Goal: Task Accomplishment & Management: Use online tool/utility

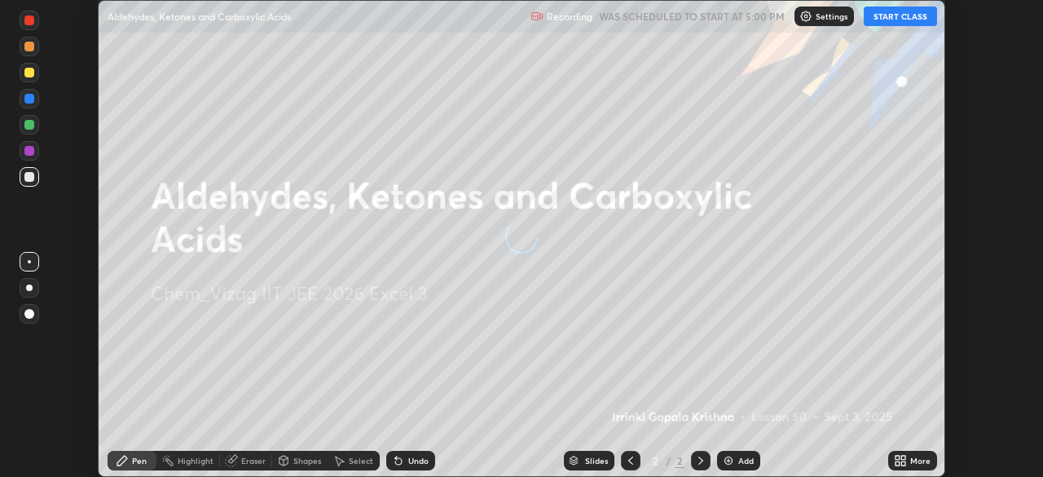
scroll to position [477, 1042]
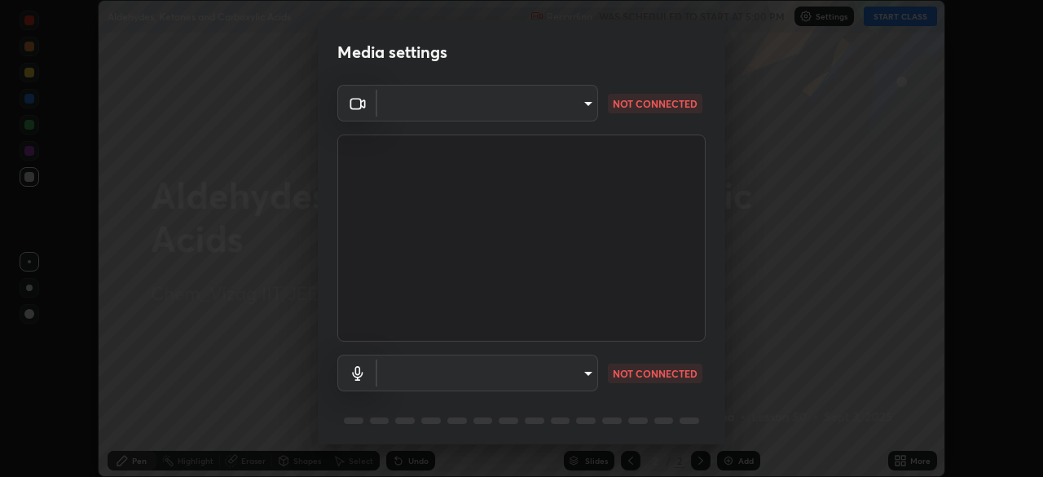
type input "12cae23f7e84f6c315adb1bcb7b91e50d185bf780175e80e71f746803cf48669"
type input "527f3b7b5c25acf81016b080d2cf5667fe74b5eea63a9be01bbb9244b8b8aafc"
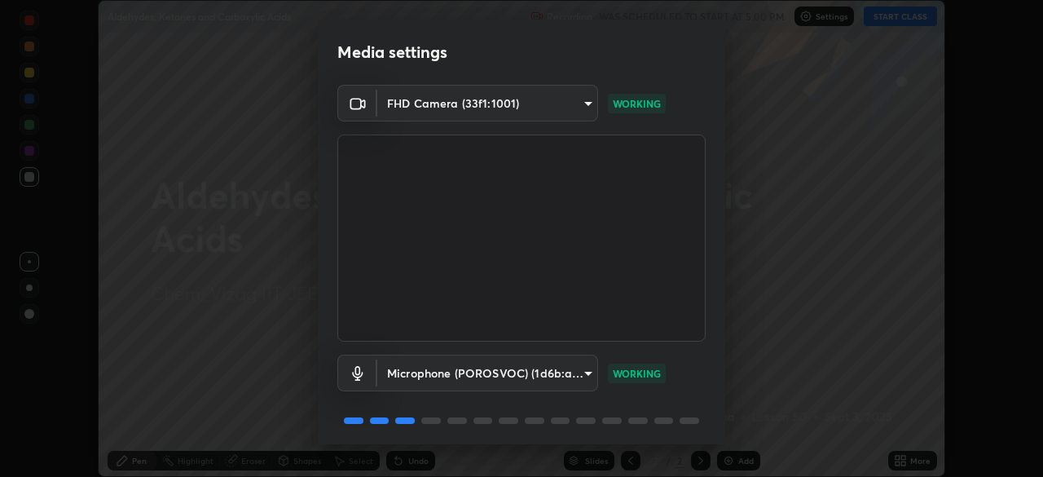
scroll to position [58, 0]
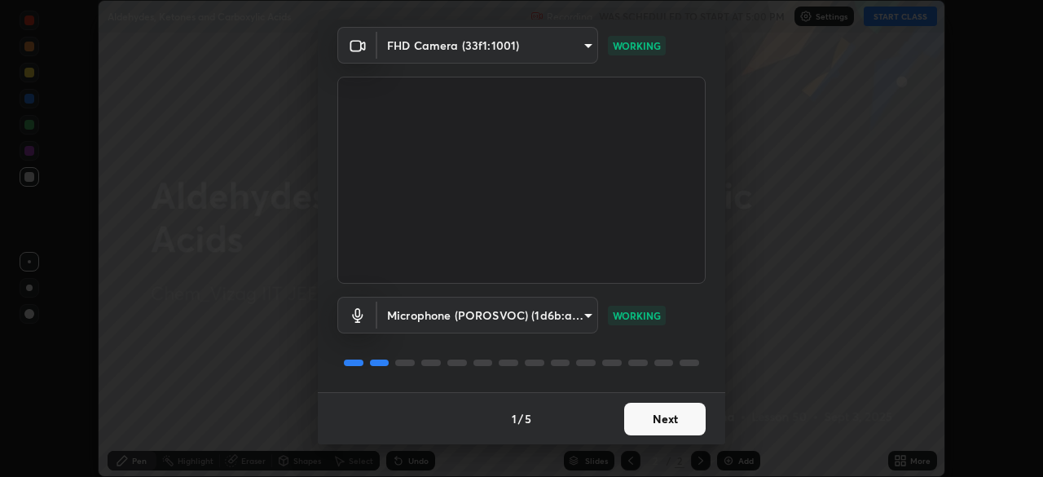
click at [648, 423] on button "Next" at bounding box center [664, 418] width 81 height 33
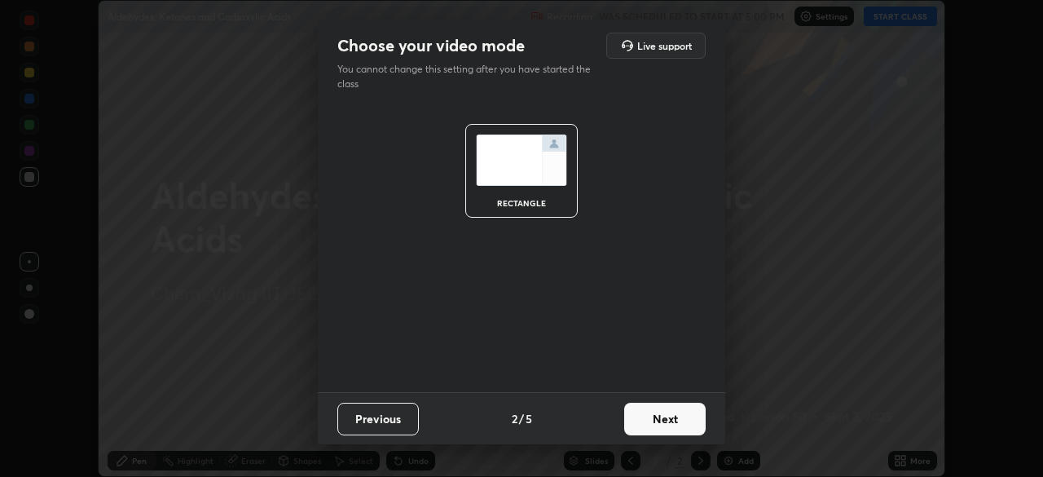
click at [654, 421] on button "Next" at bounding box center [664, 418] width 81 height 33
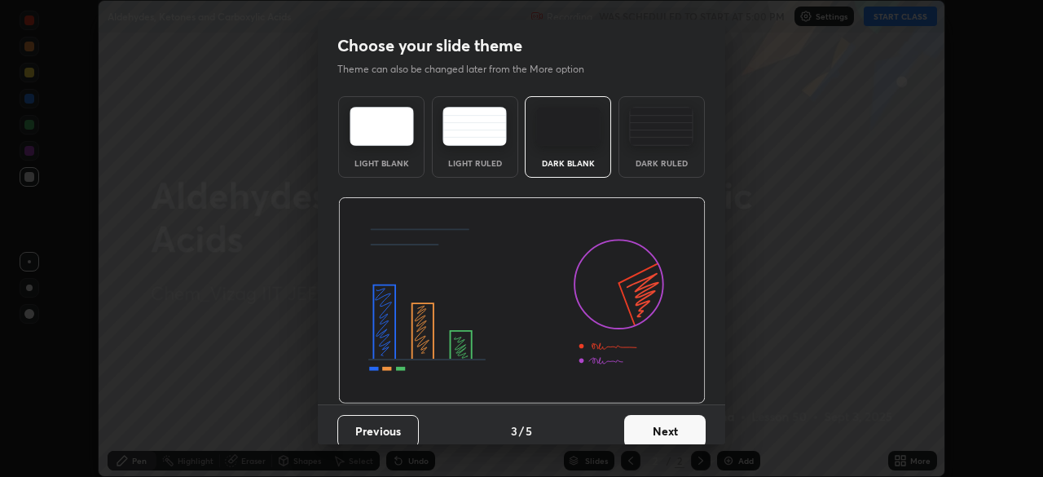
click at [660, 421] on button "Next" at bounding box center [664, 431] width 81 height 33
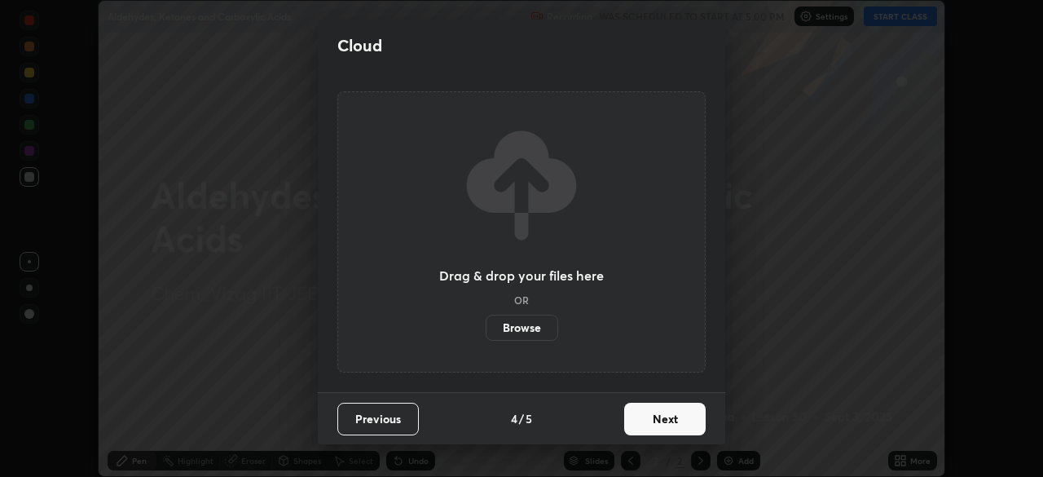
click at [666, 422] on button "Next" at bounding box center [664, 418] width 81 height 33
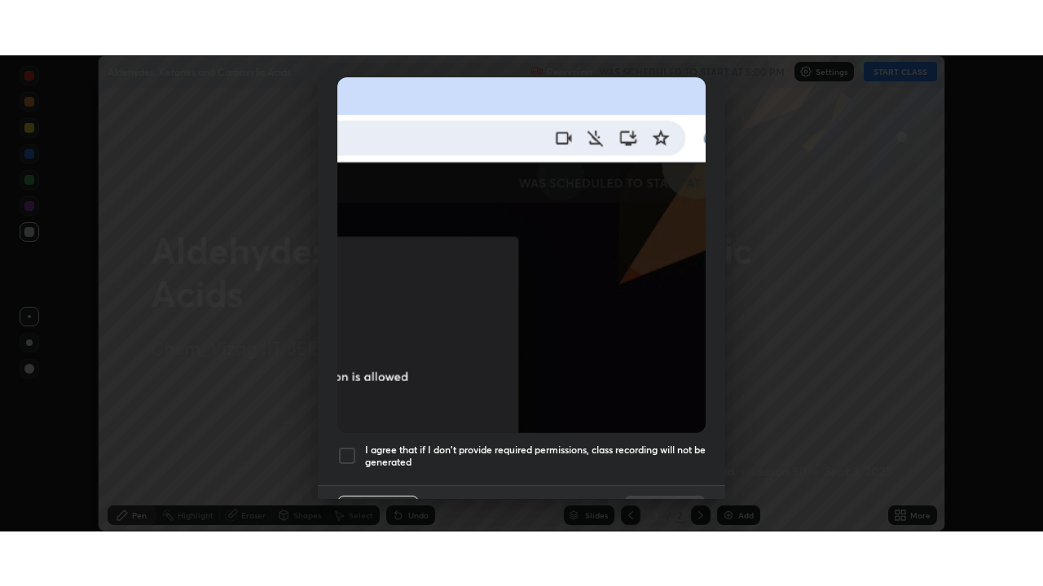
scroll to position [390, 0]
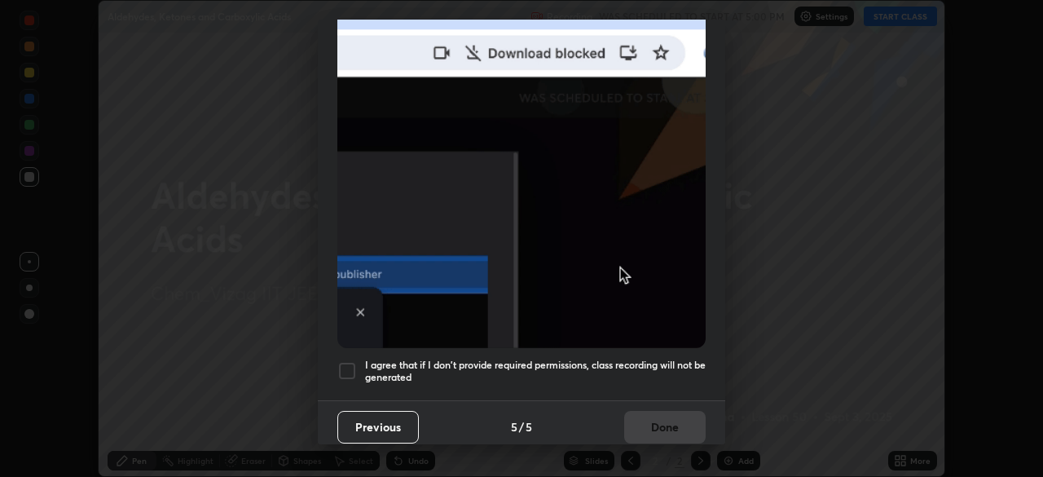
click at [614, 358] on h5 "I agree that if I don't provide required permissions, class recording will not …" at bounding box center [535, 370] width 340 height 25
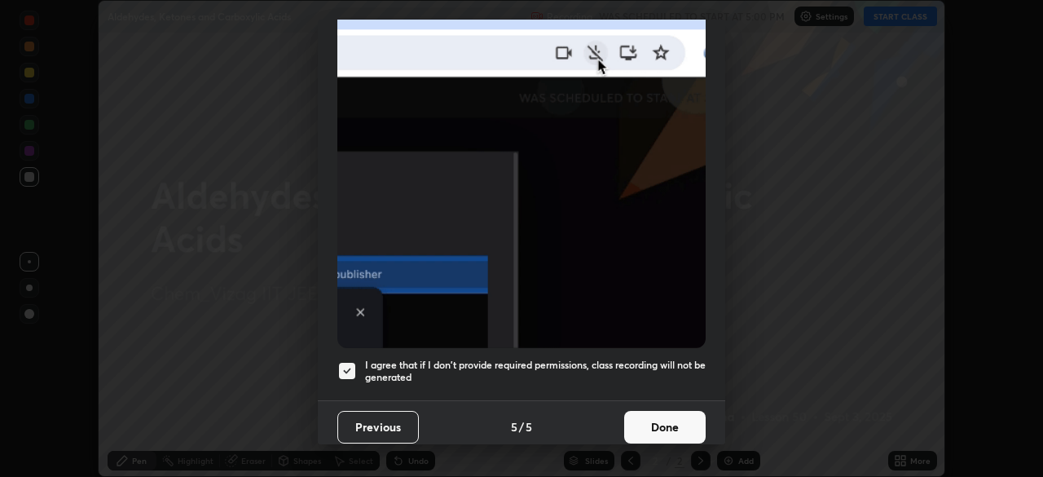
click at [661, 425] on button "Done" at bounding box center [664, 427] width 81 height 33
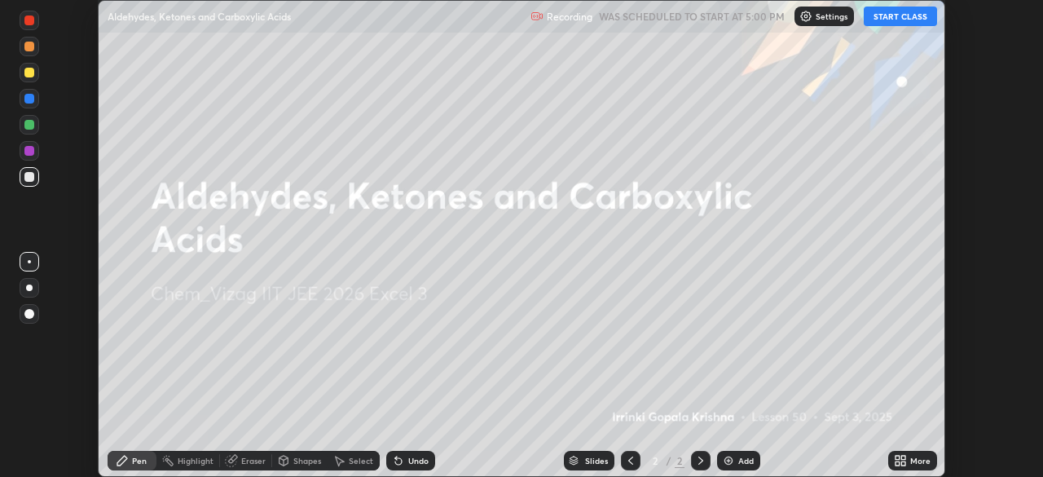
click at [898, 457] on icon at bounding box center [897, 457] width 4 height 4
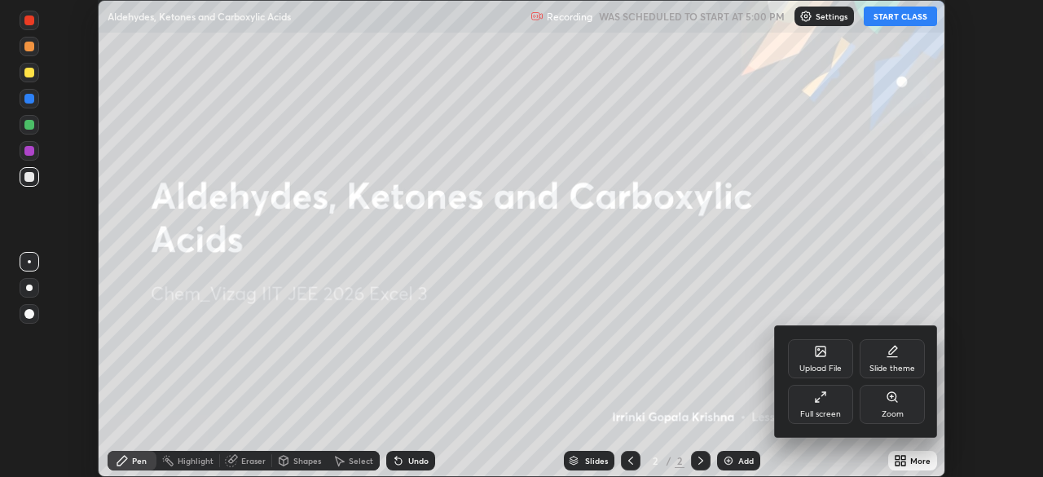
click at [816, 402] on icon at bounding box center [820, 396] width 13 height 13
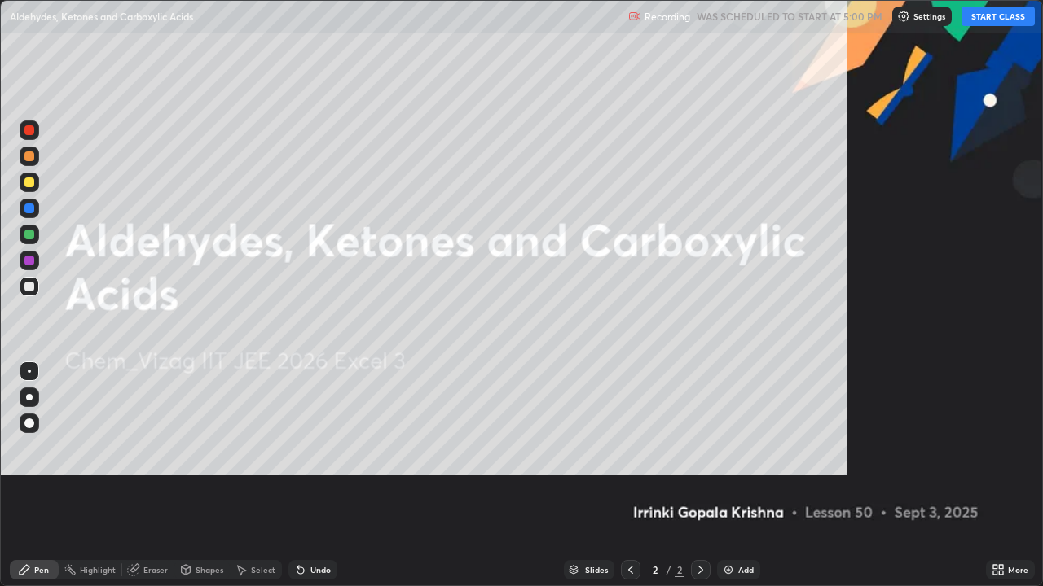
scroll to position [586, 1043]
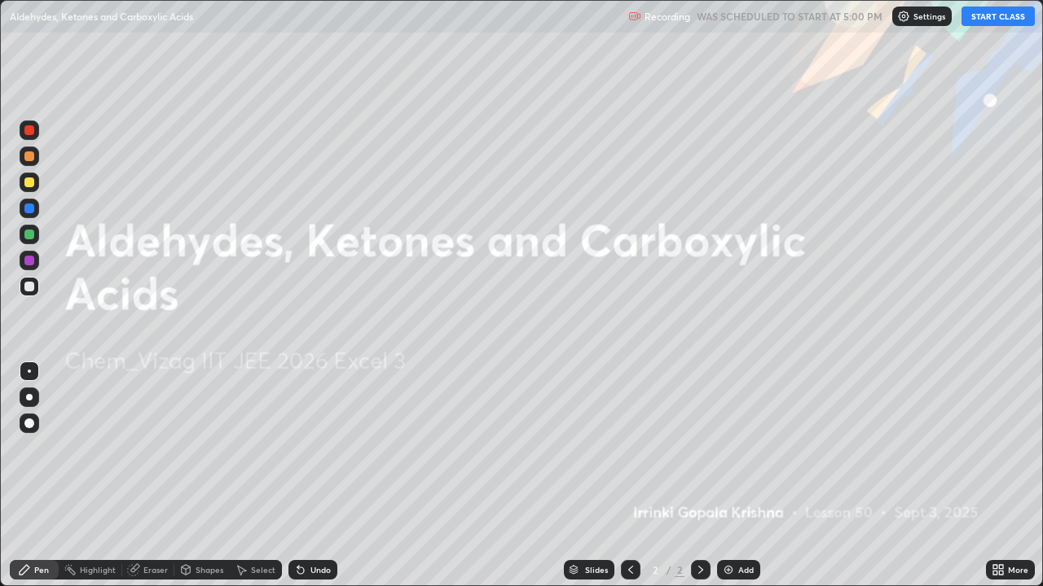
click at [983, 17] on button "START CLASS" at bounding box center [997, 17] width 73 height 20
click at [726, 476] on img at bounding box center [728, 570] width 13 height 13
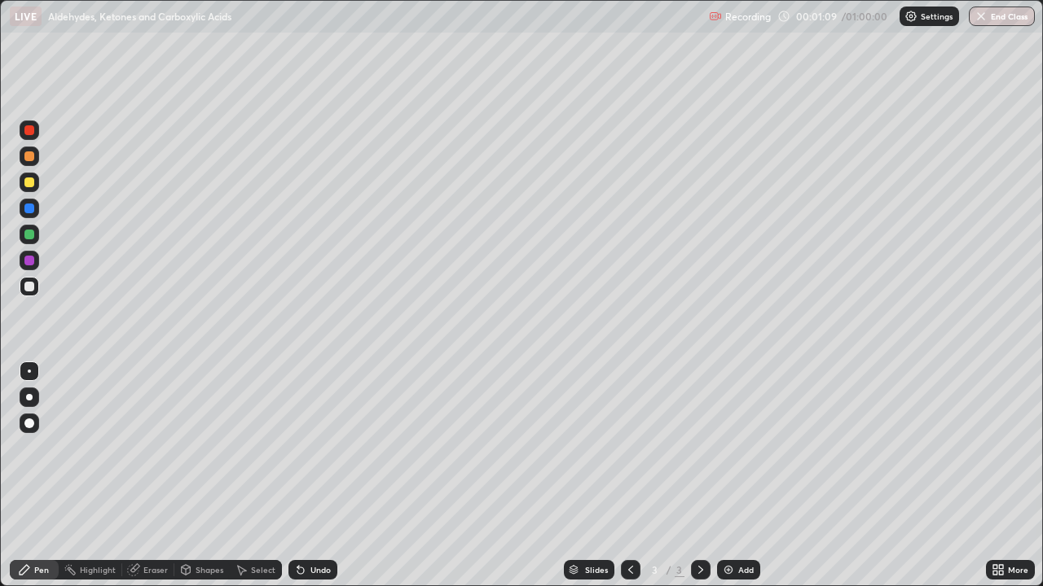
click at [28, 185] on div at bounding box center [29, 183] width 10 height 10
click at [30, 430] on div at bounding box center [30, 424] width 20 height 20
click at [29, 289] on div at bounding box center [29, 287] width 10 height 10
click at [26, 262] on div at bounding box center [29, 261] width 10 height 10
click at [31, 287] on div at bounding box center [29, 287] width 10 height 10
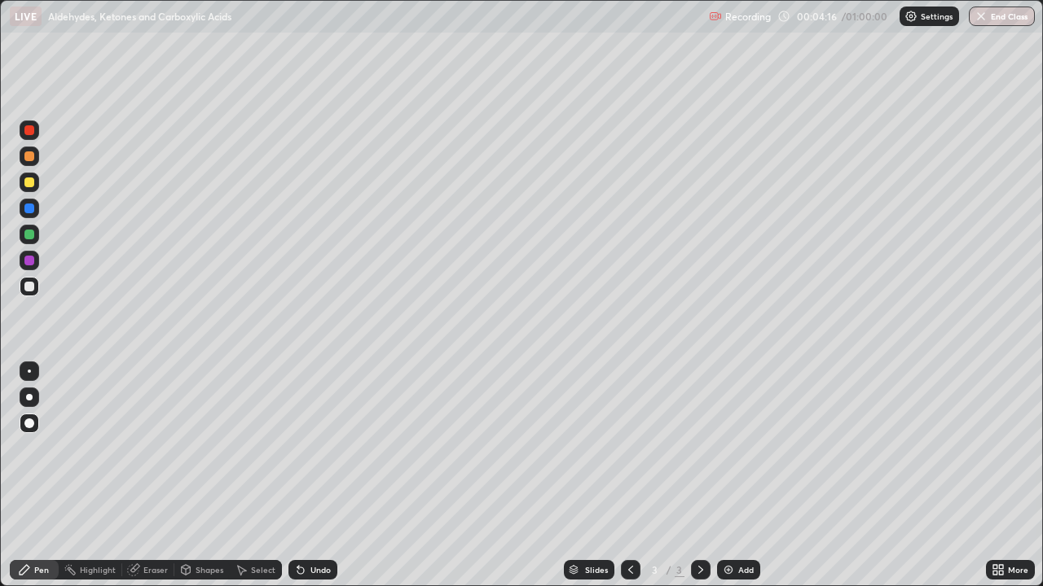
click at [30, 262] on div at bounding box center [29, 261] width 10 height 10
click at [30, 284] on div at bounding box center [29, 287] width 10 height 10
click at [25, 232] on div at bounding box center [29, 235] width 10 height 10
click at [29, 289] on div at bounding box center [29, 287] width 10 height 10
click at [32, 236] on div at bounding box center [29, 235] width 10 height 10
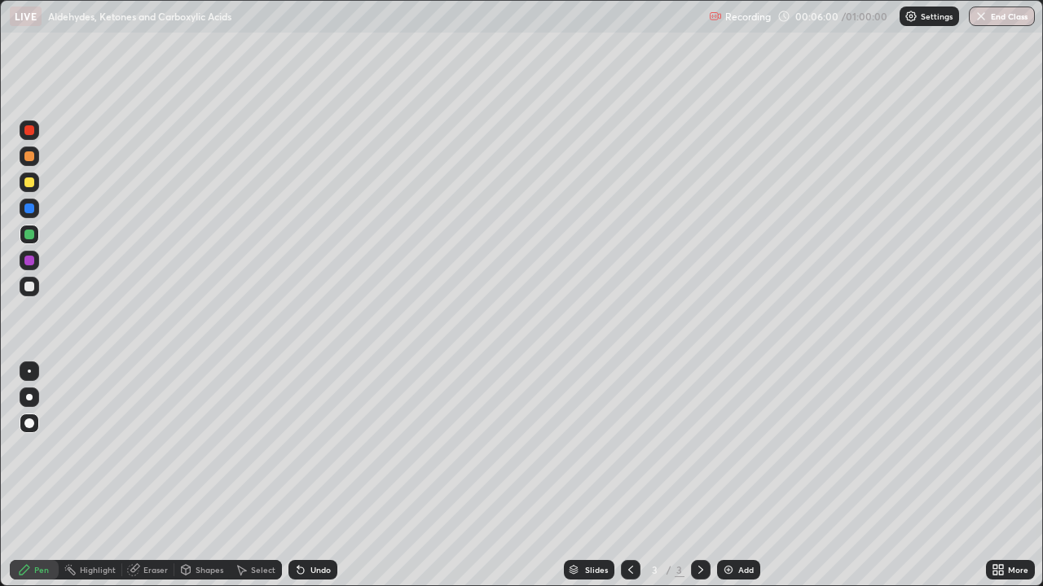
click at [28, 288] on div at bounding box center [29, 287] width 10 height 10
click at [727, 476] on img at bounding box center [728, 570] width 13 height 13
click at [33, 183] on div at bounding box center [29, 183] width 10 height 10
click at [304, 476] on icon at bounding box center [300, 570] width 13 height 13
click at [32, 280] on div at bounding box center [30, 287] width 20 height 20
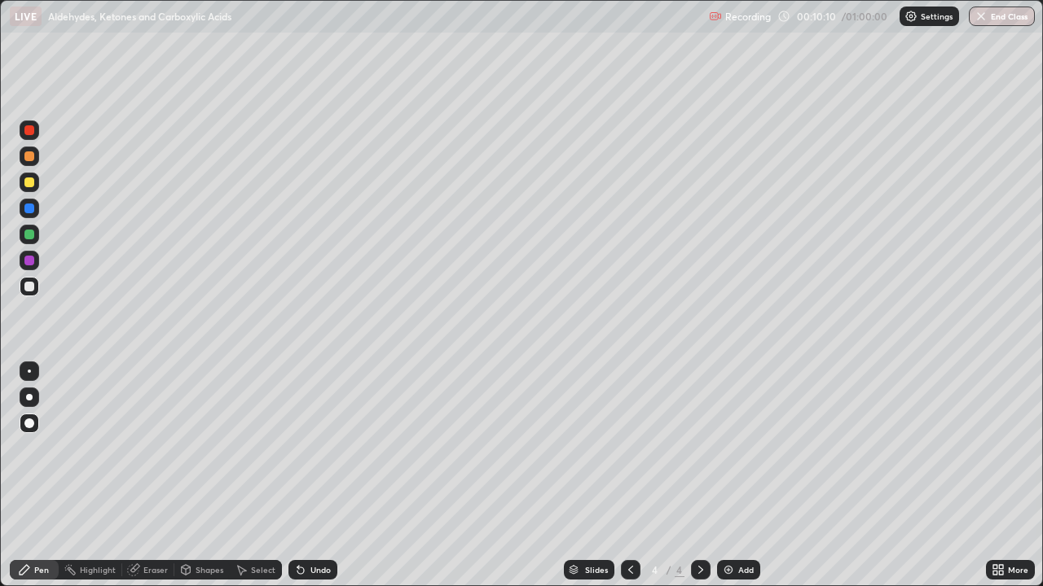
click at [31, 235] on div at bounding box center [29, 235] width 10 height 10
click at [33, 285] on div at bounding box center [29, 287] width 10 height 10
click at [27, 265] on div at bounding box center [29, 261] width 10 height 10
click at [25, 283] on div at bounding box center [29, 287] width 10 height 10
click at [26, 182] on div at bounding box center [29, 183] width 10 height 10
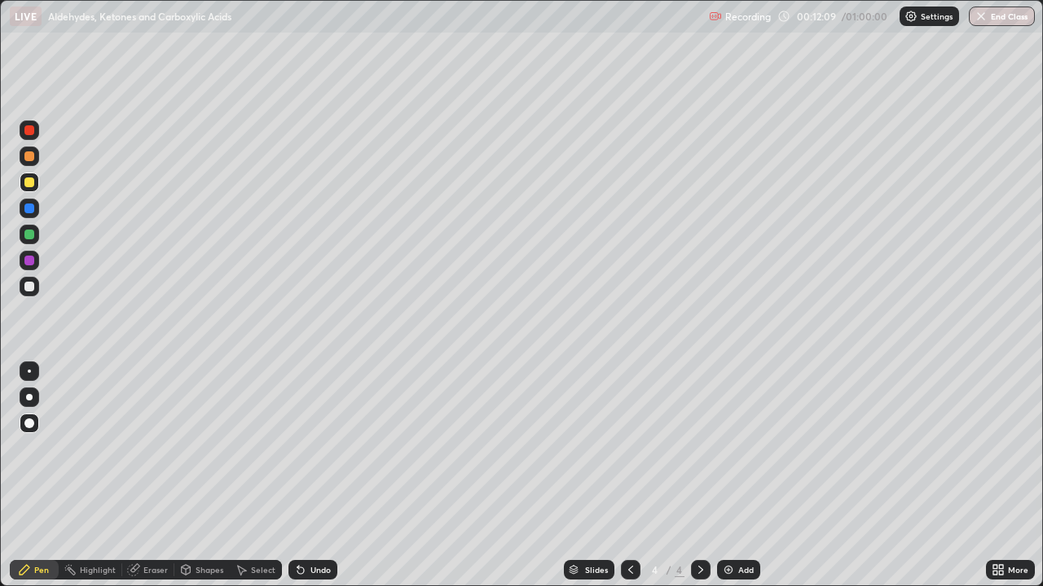
click at [31, 235] on div at bounding box center [29, 235] width 10 height 10
click at [28, 292] on div at bounding box center [30, 287] width 20 height 20
click at [298, 476] on icon at bounding box center [300, 571] width 7 height 7
click at [318, 476] on div "Undo" at bounding box center [320, 570] width 20 height 8
click at [722, 476] on img at bounding box center [728, 570] width 13 height 13
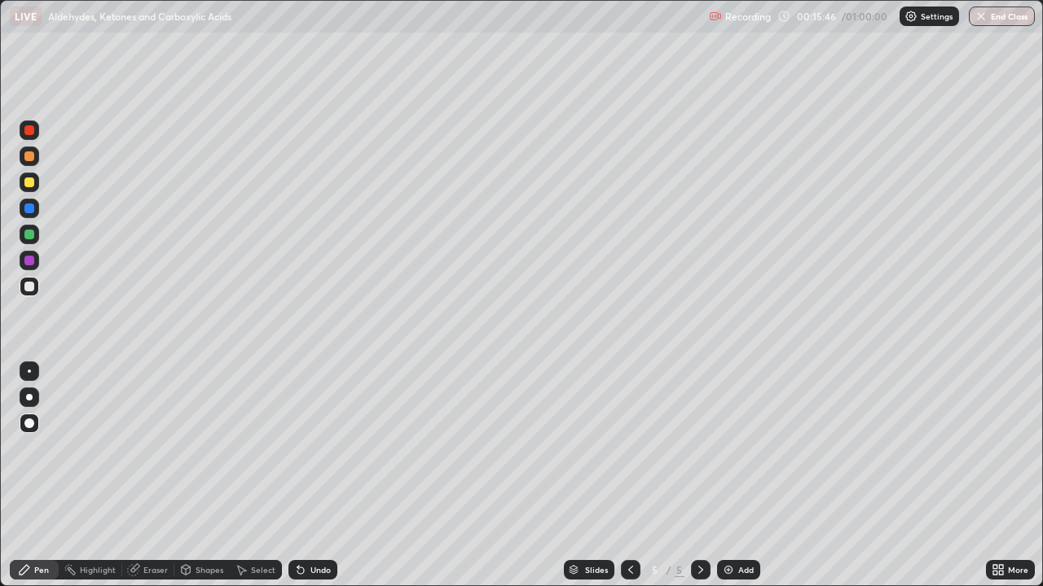
click at [29, 182] on div at bounding box center [29, 183] width 10 height 10
click at [30, 128] on div at bounding box center [29, 130] width 10 height 10
click at [31, 235] on div at bounding box center [29, 235] width 10 height 10
click at [629, 476] on icon at bounding box center [630, 570] width 13 height 13
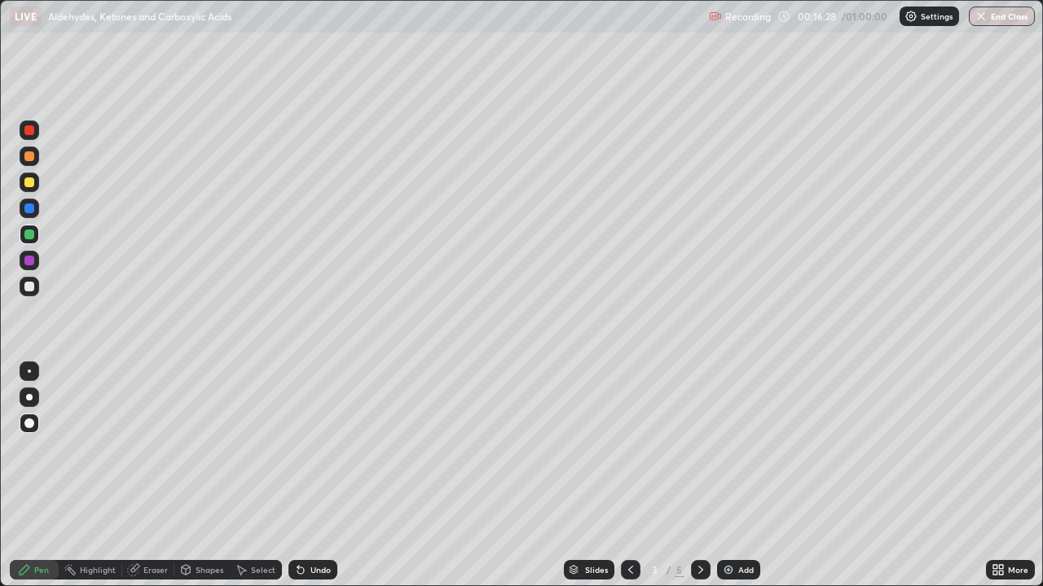
click at [694, 476] on div at bounding box center [701, 570] width 20 height 20
click at [699, 476] on icon at bounding box center [700, 570] width 13 height 13
click at [30, 186] on div at bounding box center [29, 183] width 10 height 10
click at [23, 261] on div at bounding box center [30, 261] width 20 height 20
click at [29, 285] on div at bounding box center [29, 287] width 10 height 10
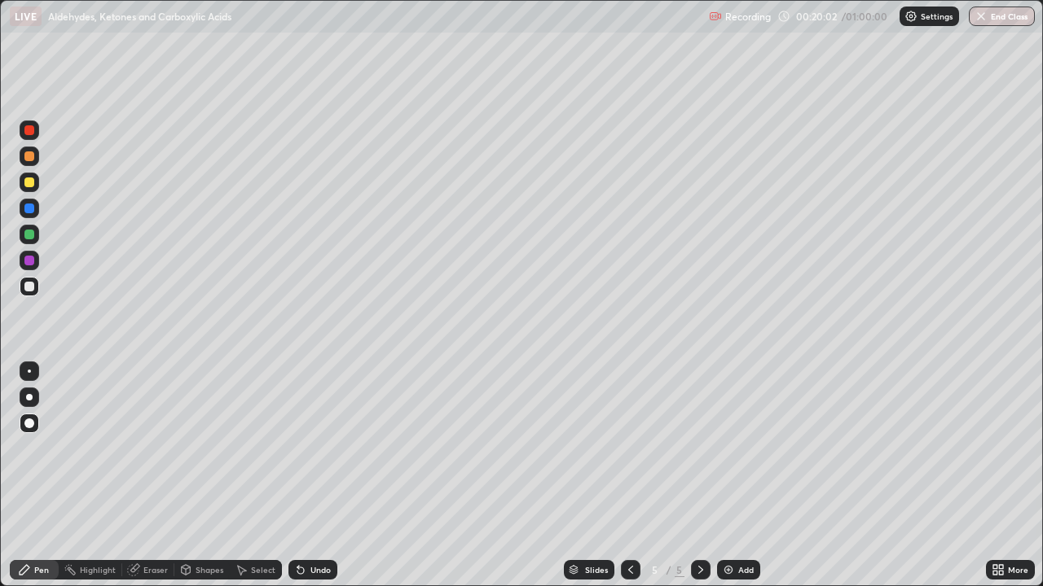
click at [310, 476] on div "Undo" at bounding box center [320, 570] width 20 height 8
click at [29, 185] on div at bounding box center [29, 183] width 10 height 10
click at [33, 230] on div at bounding box center [29, 235] width 10 height 10
click at [29, 183] on div at bounding box center [29, 183] width 10 height 10
click at [29, 260] on div at bounding box center [29, 261] width 10 height 10
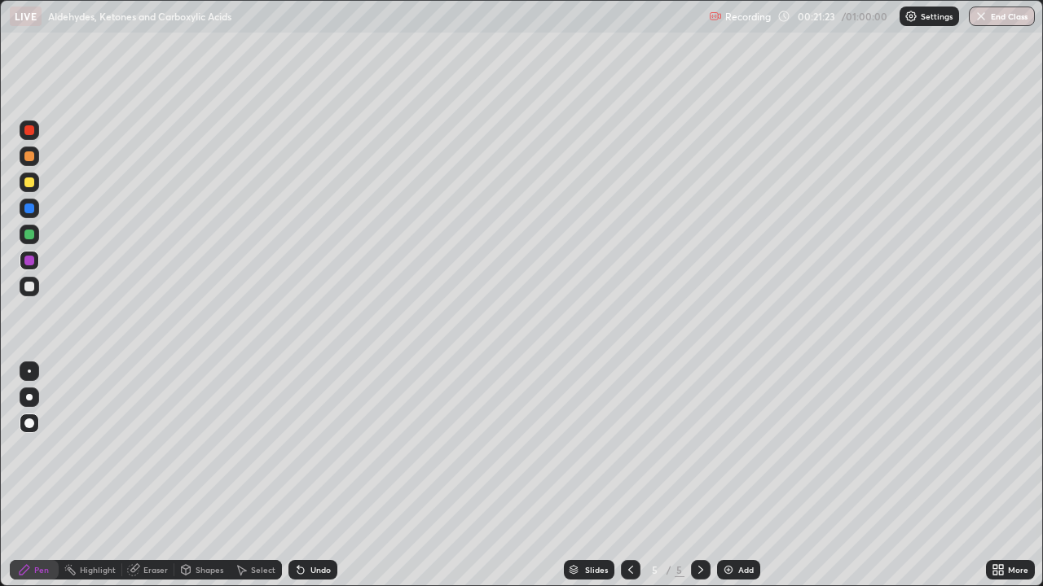
click at [30, 287] on div at bounding box center [29, 287] width 10 height 10
click at [723, 476] on img at bounding box center [728, 570] width 13 height 13
click at [629, 476] on icon at bounding box center [630, 570] width 13 height 13
click at [701, 476] on icon at bounding box center [700, 570] width 13 height 13
click at [27, 183] on div at bounding box center [29, 183] width 10 height 10
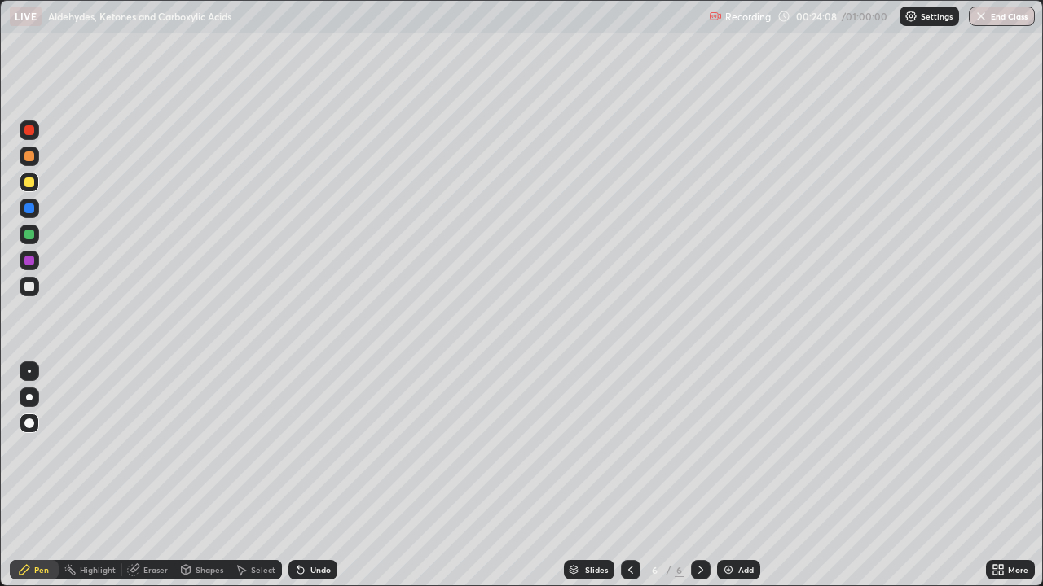
click at [28, 288] on div at bounding box center [29, 287] width 10 height 10
click at [297, 476] on icon at bounding box center [298, 567] width 2 height 2
click at [27, 160] on div at bounding box center [29, 157] width 10 height 10
click at [28, 131] on div at bounding box center [29, 130] width 10 height 10
click at [24, 287] on div at bounding box center [29, 287] width 10 height 10
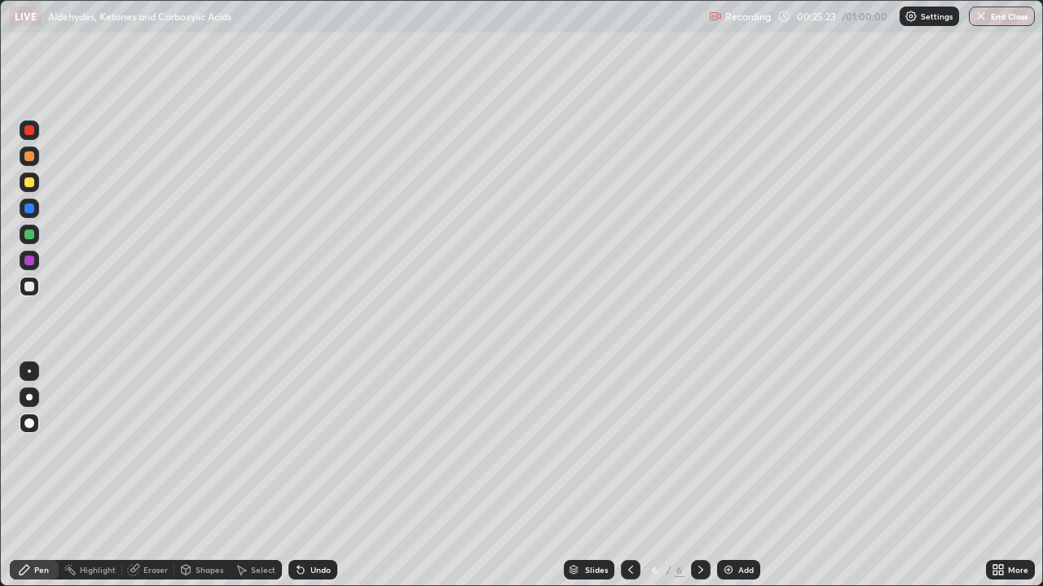
click at [312, 476] on div "Undo" at bounding box center [320, 570] width 20 height 8
click at [314, 476] on div "Undo" at bounding box center [320, 570] width 20 height 8
click at [30, 187] on div at bounding box center [29, 183] width 10 height 10
click at [297, 476] on icon at bounding box center [298, 567] width 2 height 2
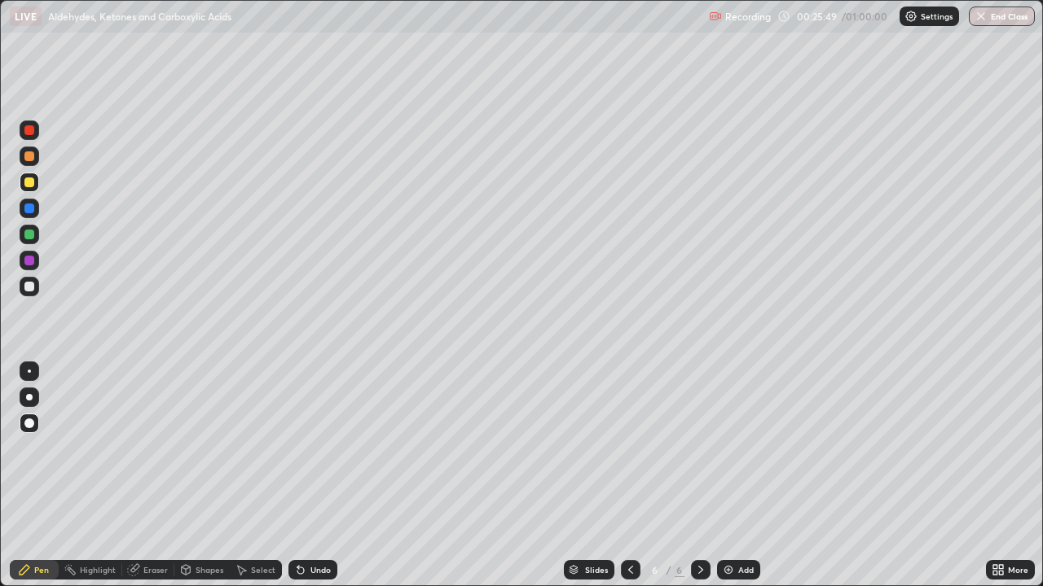
click at [314, 476] on div "Undo" at bounding box center [320, 570] width 20 height 8
click at [29, 238] on div at bounding box center [29, 235] width 10 height 10
click at [146, 476] on div "Eraser" at bounding box center [155, 570] width 24 height 8
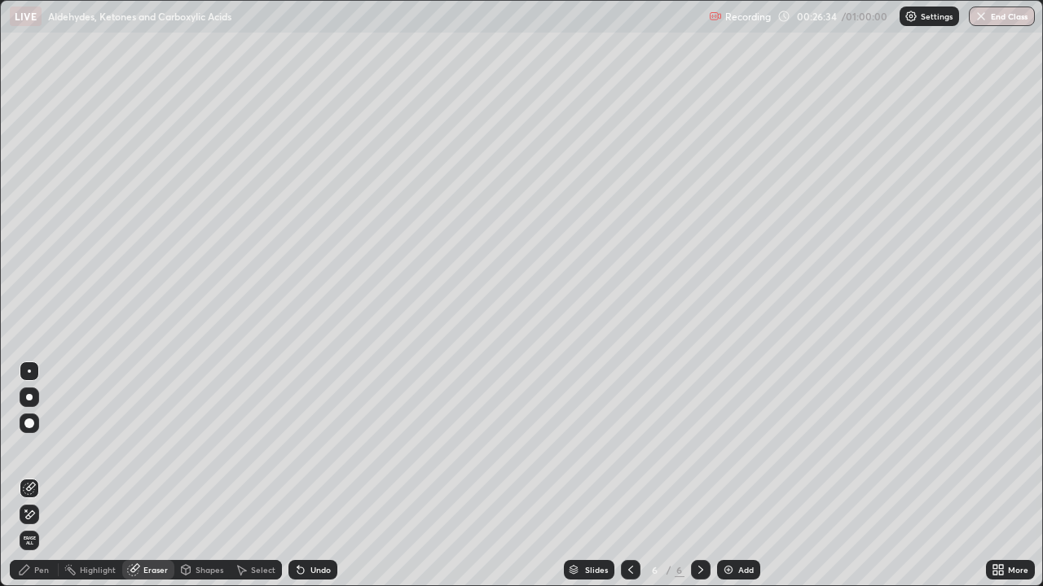
click at [188, 476] on icon at bounding box center [186, 570] width 9 height 10
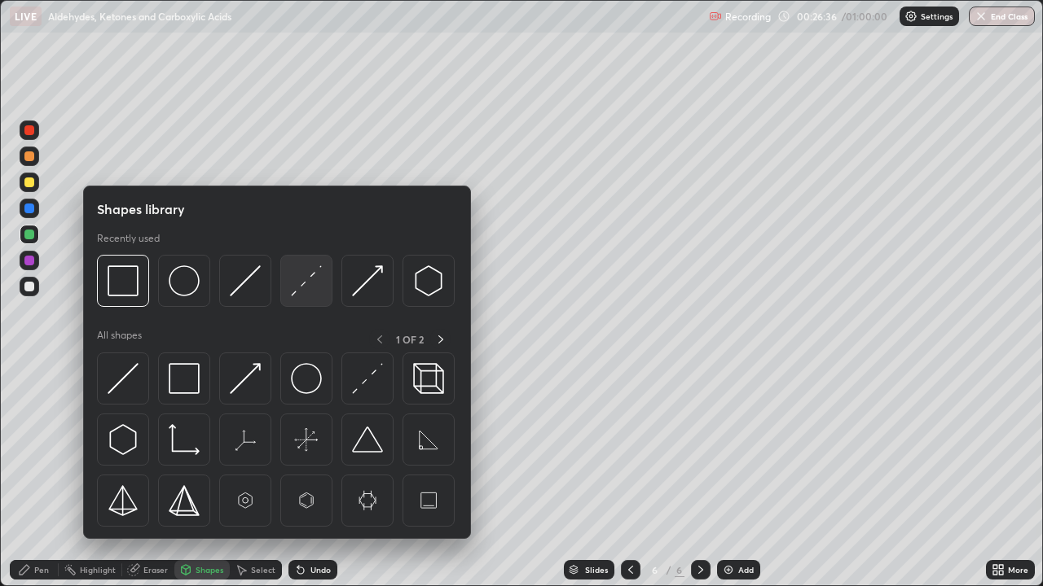
click at [302, 283] on img at bounding box center [306, 281] width 31 height 31
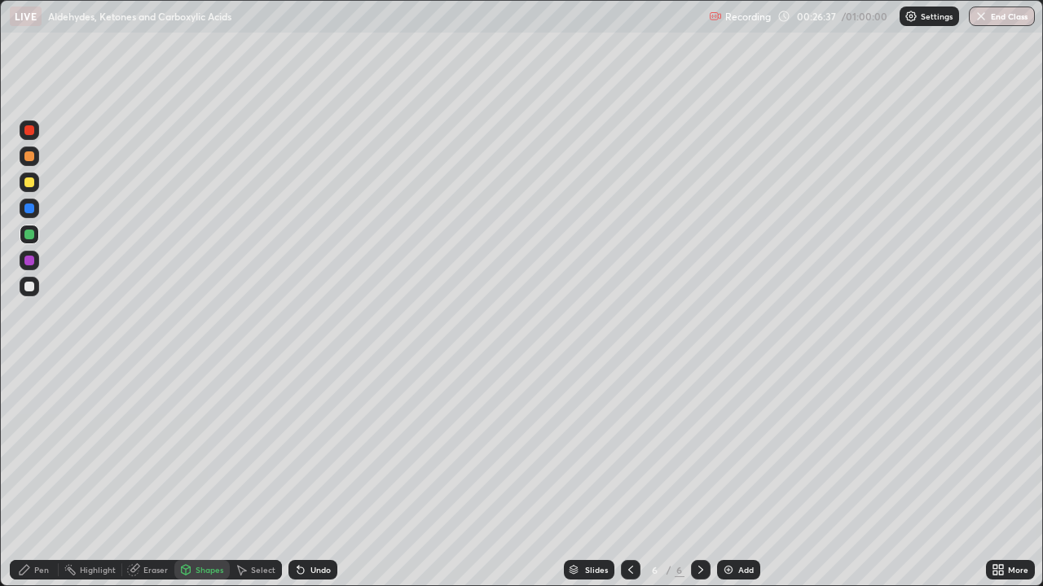
click at [27, 182] on div at bounding box center [29, 183] width 10 height 10
click at [29, 124] on div at bounding box center [30, 131] width 20 height 20
click at [190, 476] on icon at bounding box center [185, 570] width 13 height 13
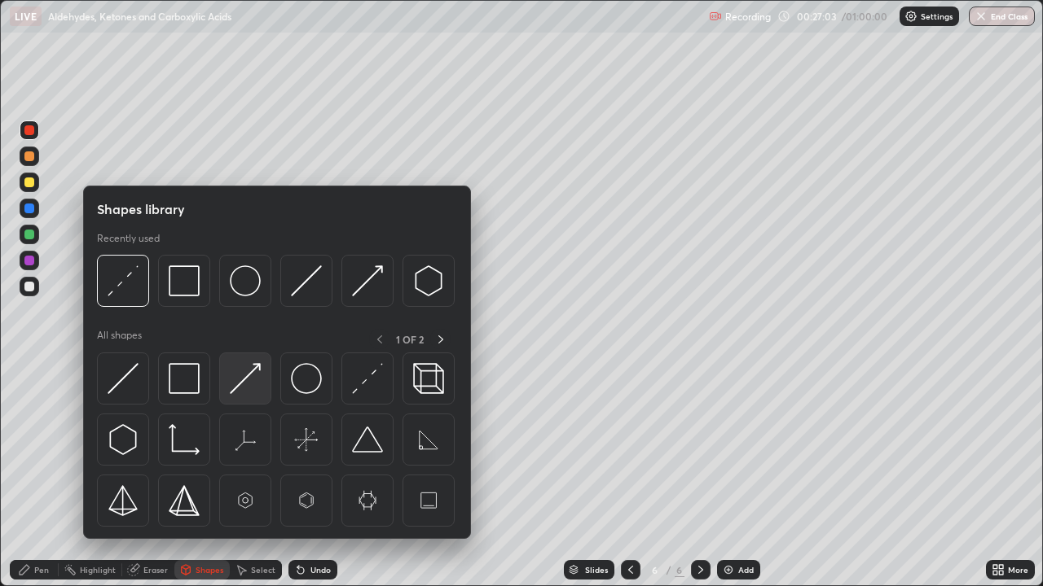
click at [237, 378] on img at bounding box center [245, 378] width 31 height 31
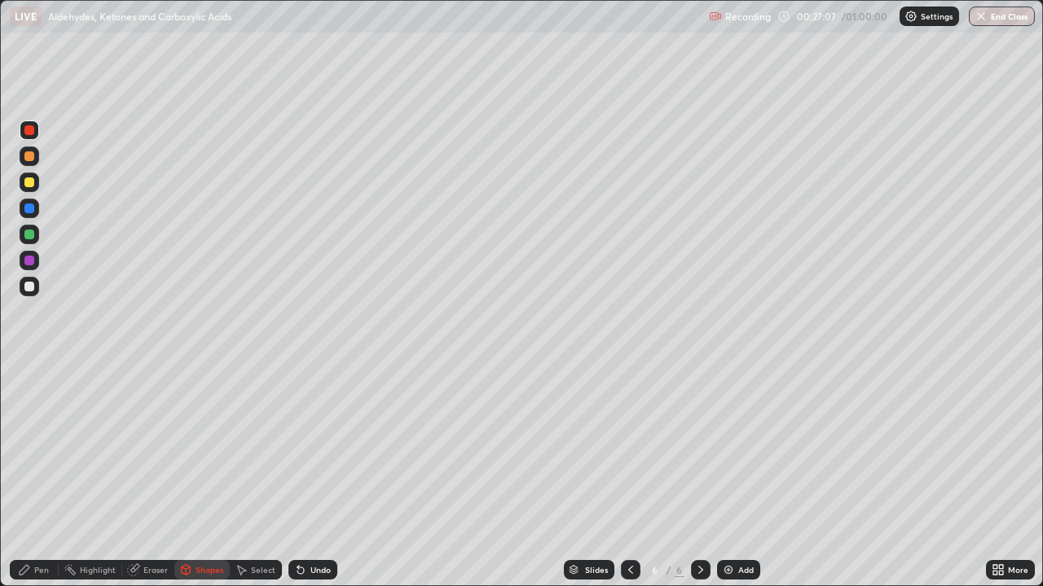
click at [32, 290] on div at bounding box center [29, 287] width 10 height 10
click at [297, 476] on icon at bounding box center [298, 567] width 2 height 2
click at [305, 476] on div "Undo" at bounding box center [312, 570] width 49 height 20
click at [30, 476] on icon at bounding box center [24, 570] width 13 height 13
click at [29, 237] on div at bounding box center [29, 235] width 10 height 10
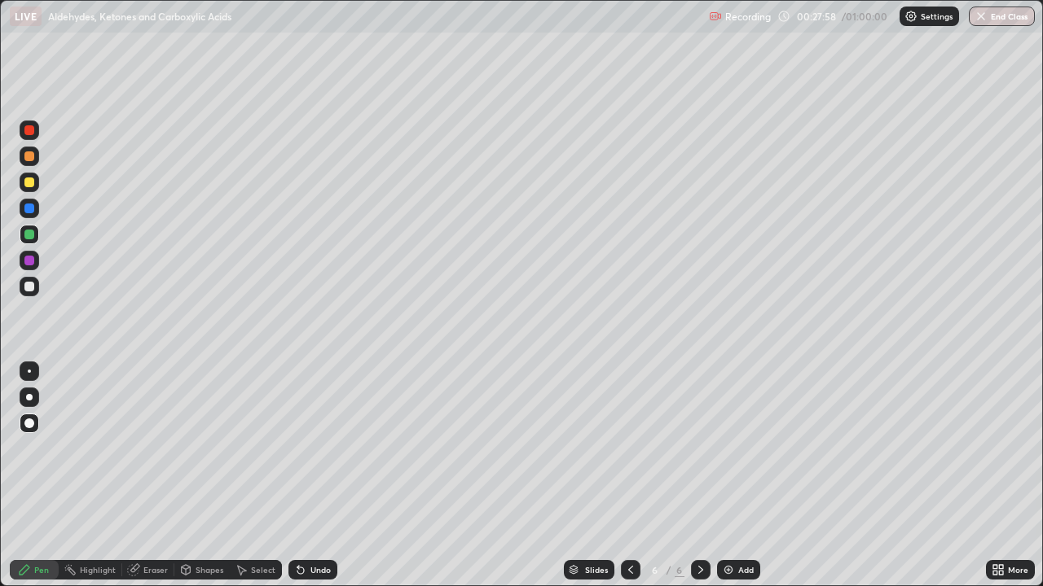
click at [299, 476] on icon at bounding box center [300, 571] width 7 height 7
click at [25, 209] on div at bounding box center [29, 209] width 10 height 10
click at [195, 476] on div "Shapes" at bounding box center [209, 570] width 28 height 8
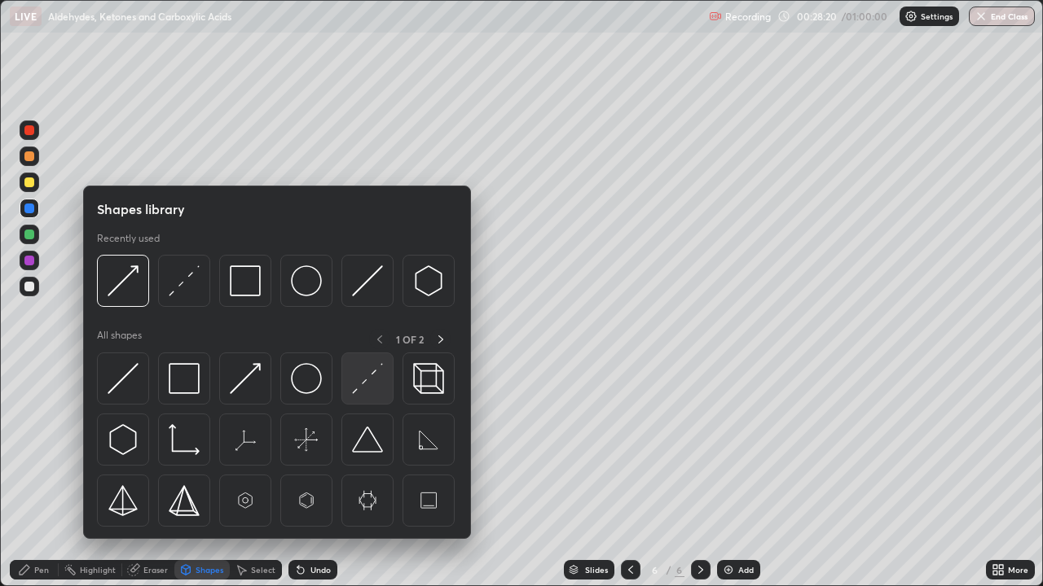
click at [367, 376] on img at bounding box center [367, 378] width 31 height 31
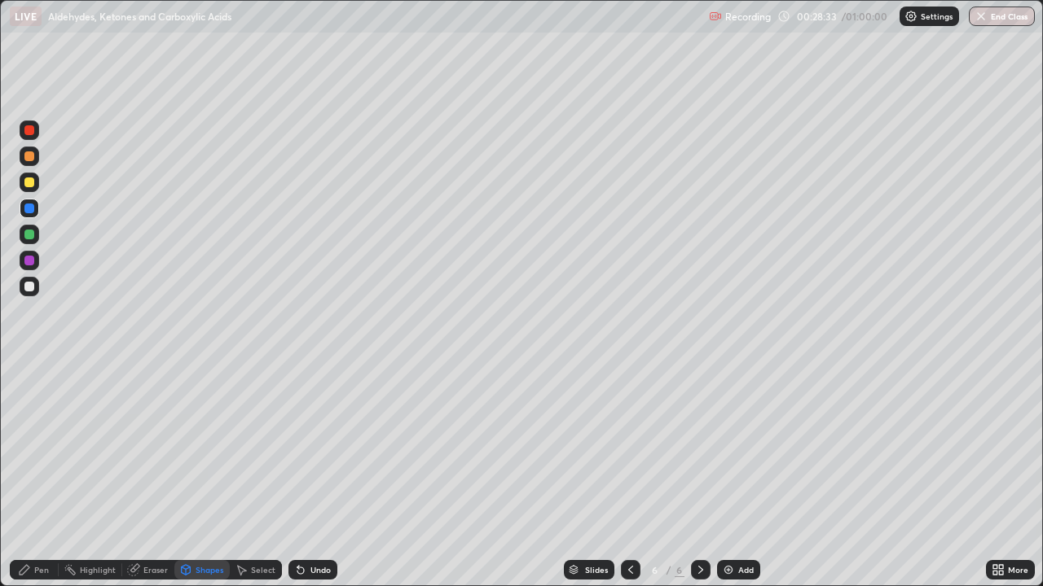
click at [247, 476] on div "Select" at bounding box center [256, 570] width 52 height 20
click at [297, 476] on icon at bounding box center [300, 571] width 7 height 7
click at [303, 476] on icon at bounding box center [300, 570] width 13 height 13
click at [37, 476] on div "Pen" at bounding box center [41, 570] width 15 height 8
click at [197, 476] on div "Shapes" at bounding box center [209, 570] width 28 height 8
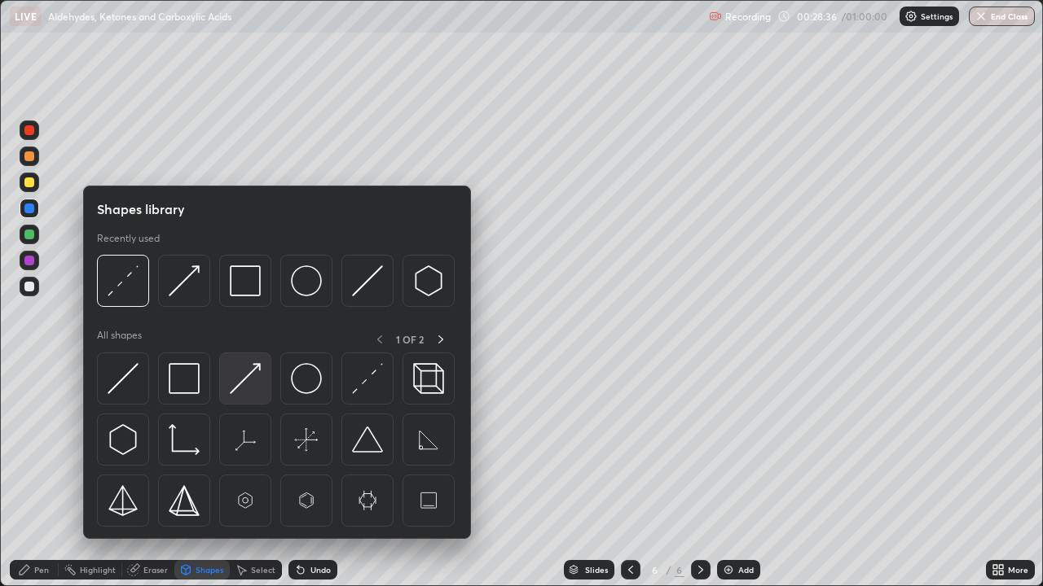
click at [241, 381] on img at bounding box center [245, 378] width 31 height 31
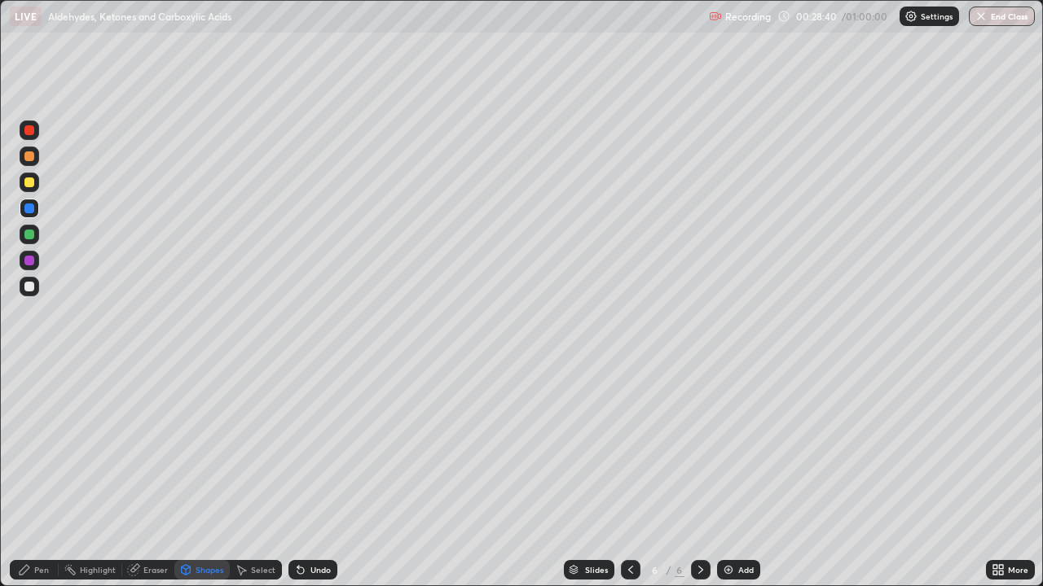
click at [39, 476] on div "Pen" at bounding box center [41, 570] width 15 height 8
click at [28, 288] on div at bounding box center [29, 287] width 10 height 10
click at [722, 476] on img at bounding box center [728, 570] width 13 height 13
click at [29, 182] on div at bounding box center [29, 183] width 10 height 10
click at [33, 284] on div at bounding box center [29, 287] width 10 height 10
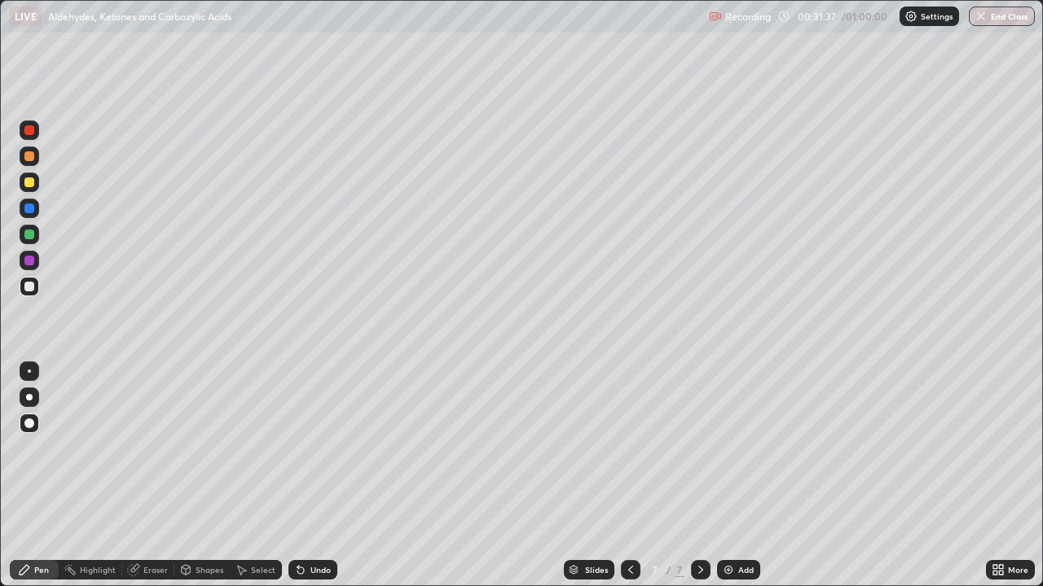
click at [30, 130] on div at bounding box center [29, 130] width 10 height 10
click at [33, 288] on div at bounding box center [29, 287] width 10 height 10
click at [29, 239] on div at bounding box center [29, 235] width 10 height 10
click at [321, 476] on div "Undo" at bounding box center [320, 570] width 20 height 8
click at [37, 286] on div at bounding box center [30, 287] width 20 height 20
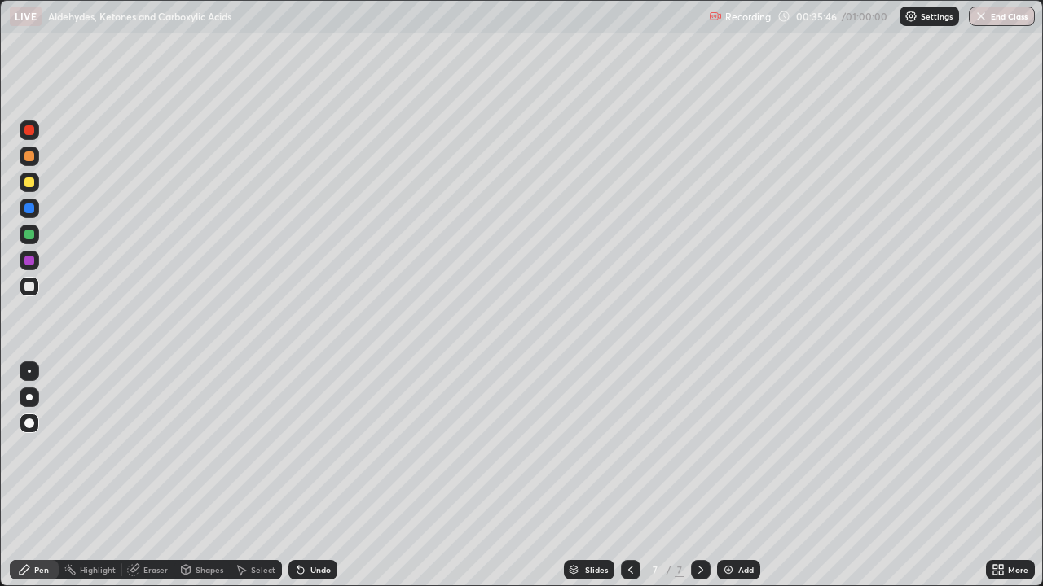
click at [724, 476] on img at bounding box center [728, 570] width 13 height 13
click at [30, 188] on div at bounding box center [30, 183] width 20 height 20
click at [32, 291] on div at bounding box center [29, 287] width 10 height 10
click at [28, 208] on div at bounding box center [29, 209] width 10 height 10
click at [28, 289] on div at bounding box center [29, 287] width 10 height 10
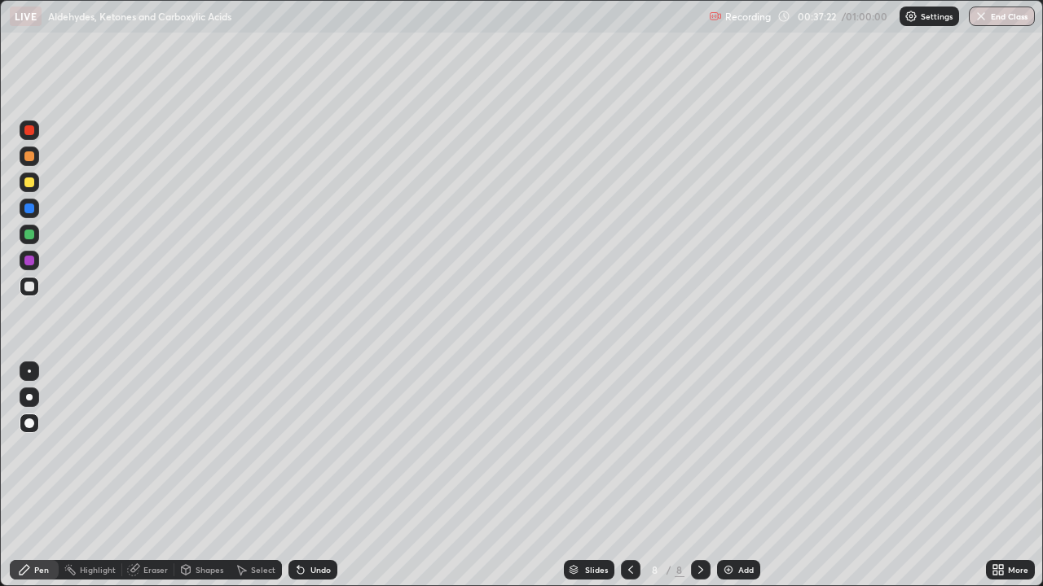
click at [27, 261] on div at bounding box center [29, 261] width 10 height 10
click at [187, 476] on icon at bounding box center [186, 570] width 9 height 10
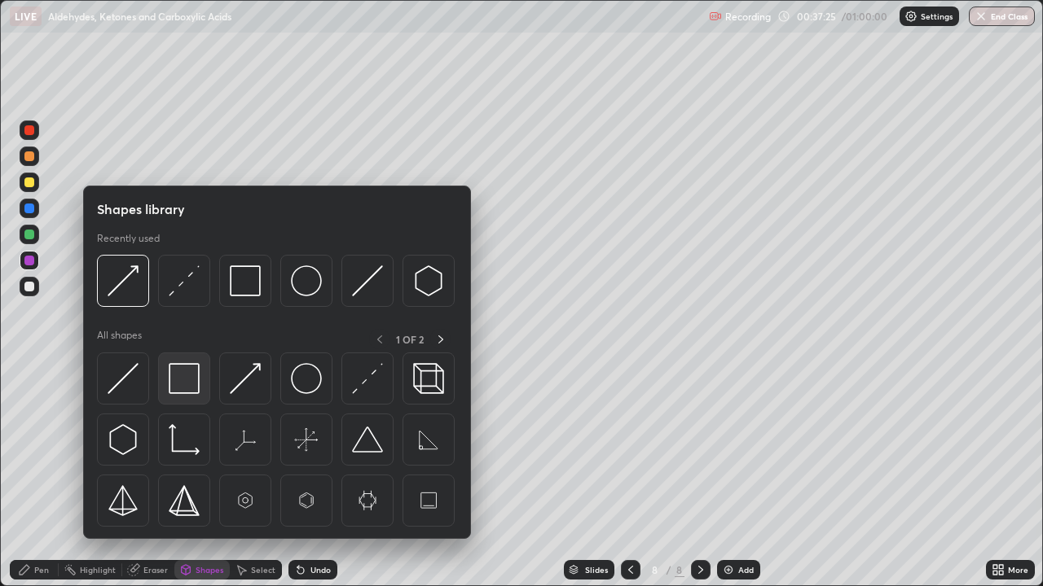
click at [194, 385] on img at bounding box center [184, 378] width 31 height 31
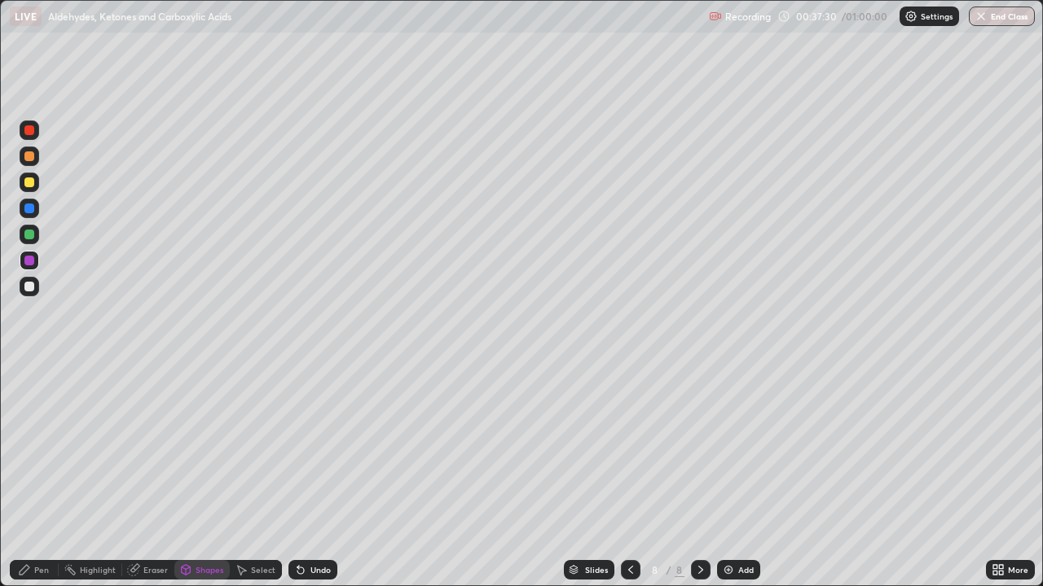
click at [29, 288] on div at bounding box center [29, 287] width 10 height 10
click at [42, 476] on div "Pen" at bounding box center [34, 570] width 49 height 20
click at [188, 476] on icon at bounding box center [186, 570] width 9 height 10
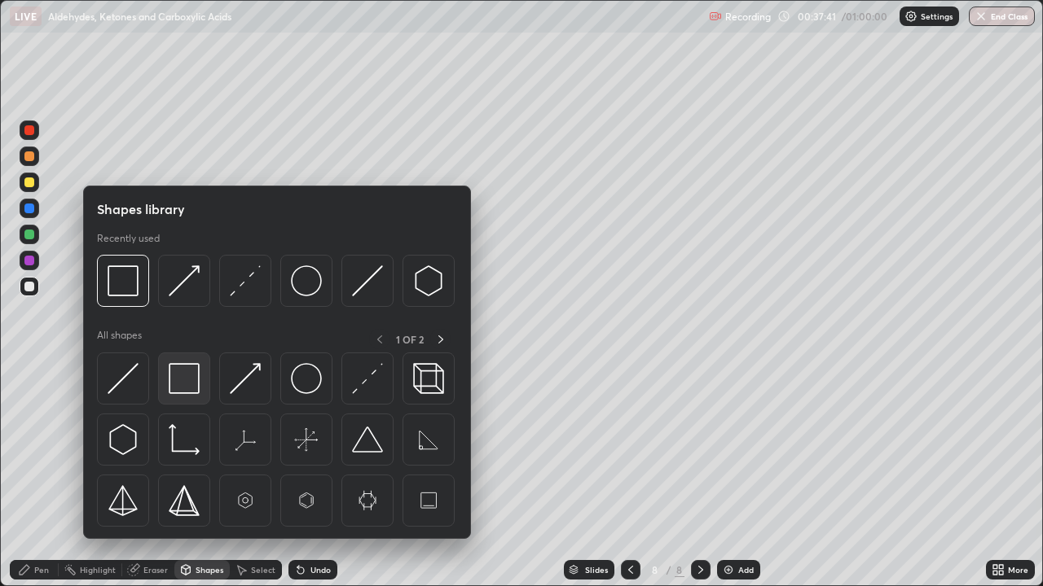
click at [178, 378] on img at bounding box center [184, 378] width 31 height 31
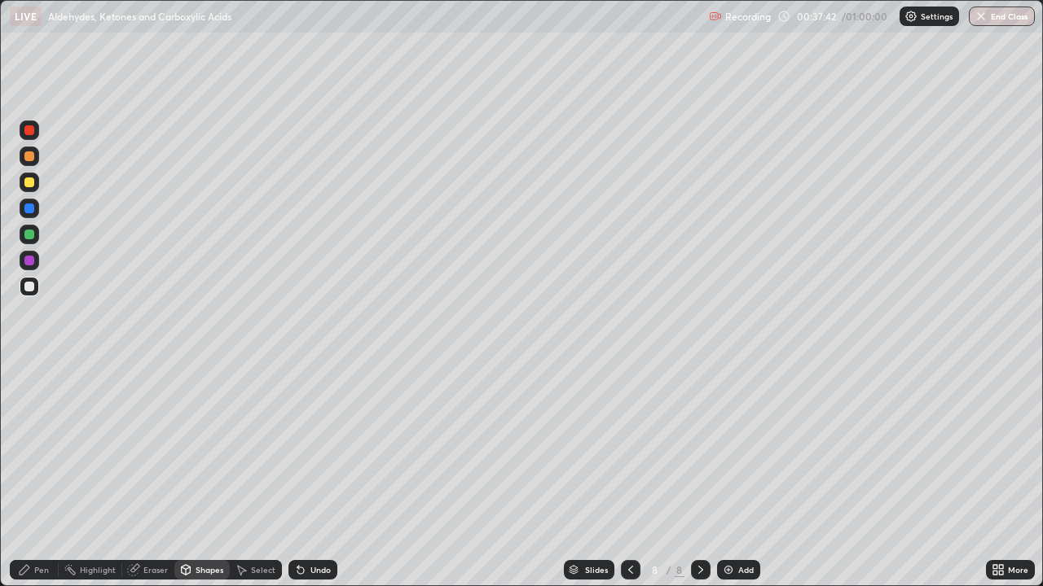
click at [32, 259] on div at bounding box center [29, 261] width 10 height 10
click at [41, 476] on div "Pen" at bounding box center [41, 570] width 15 height 8
click at [35, 184] on div at bounding box center [30, 183] width 20 height 20
click at [28, 238] on div at bounding box center [29, 235] width 10 height 10
click at [21, 257] on div at bounding box center [30, 261] width 20 height 20
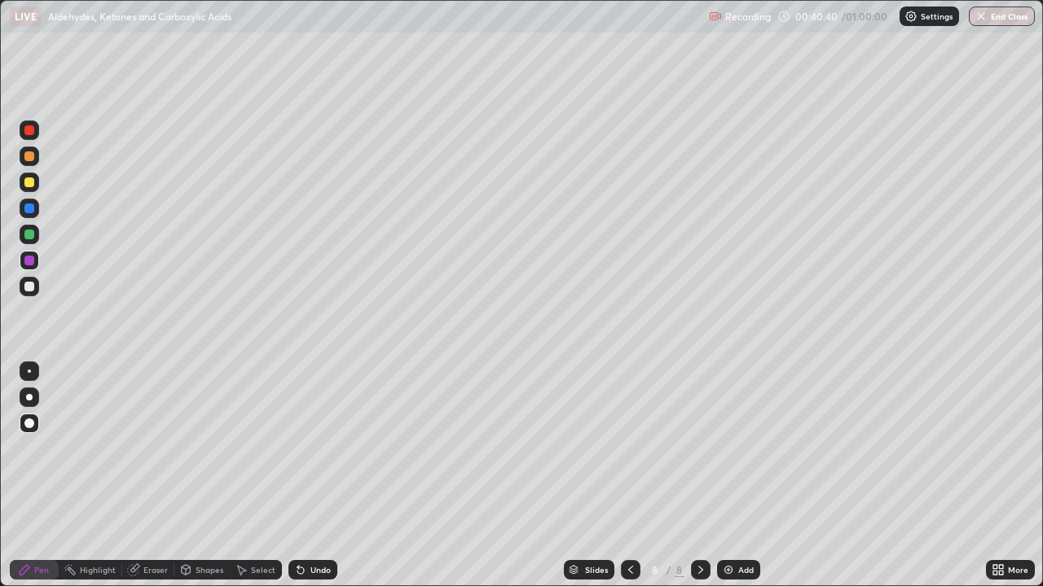
click at [29, 287] on div at bounding box center [29, 287] width 10 height 10
click at [30, 235] on div at bounding box center [29, 235] width 10 height 10
click at [35, 289] on div at bounding box center [30, 287] width 20 height 20
click at [29, 236] on div at bounding box center [29, 235] width 10 height 10
click at [297, 476] on icon at bounding box center [298, 567] width 2 height 2
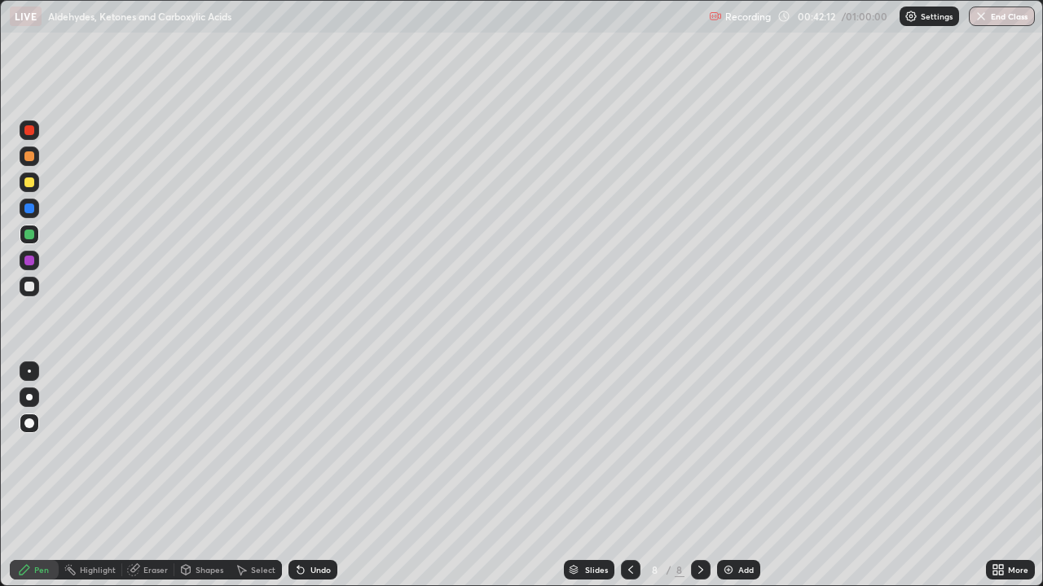
click at [298, 476] on icon at bounding box center [300, 571] width 7 height 7
click at [724, 476] on img at bounding box center [728, 570] width 13 height 13
click at [29, 181] on div at bounding box center [29, 183] width 10 height 10
click at [28, 288] on div at bounding box center [29, 287] width 10 height 10
click at [31, 259] on div at bounding box center [29, 261] width 10 height 10
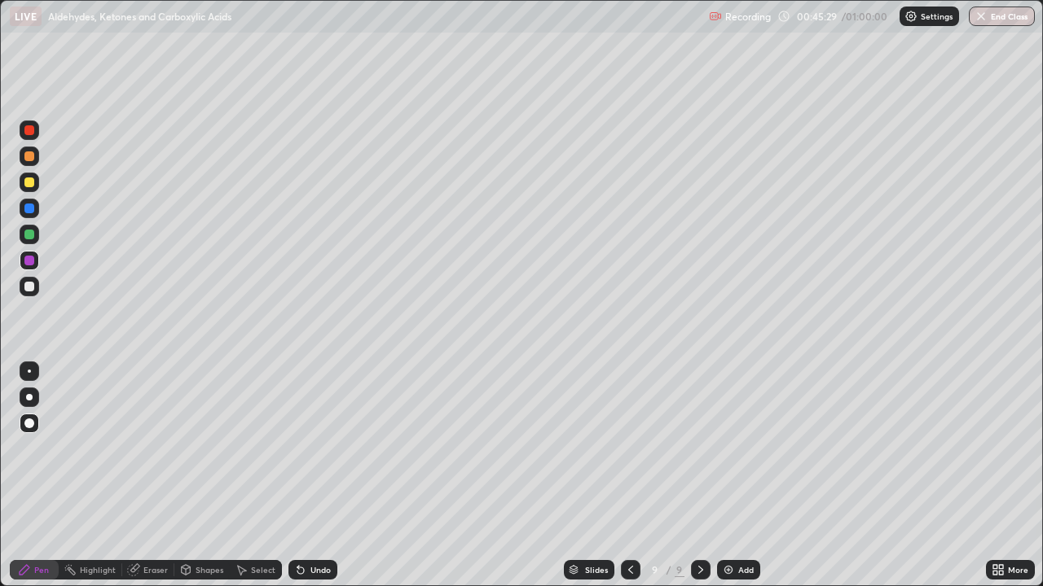
click at [298, 476] on icon at bounding box center [300, 571] width 7 height 7
click at [33, 282] on div at bounding box center [29, 287] width 10 height 10
click at [26, 233] on div at bounding box center [29, 235] width 10 height 10
click at [29, 283] on div at bounding box center [29, 287] width 10 height 10
click at [724, 476] on img at bounding box center [728, 570] width 13 height 13
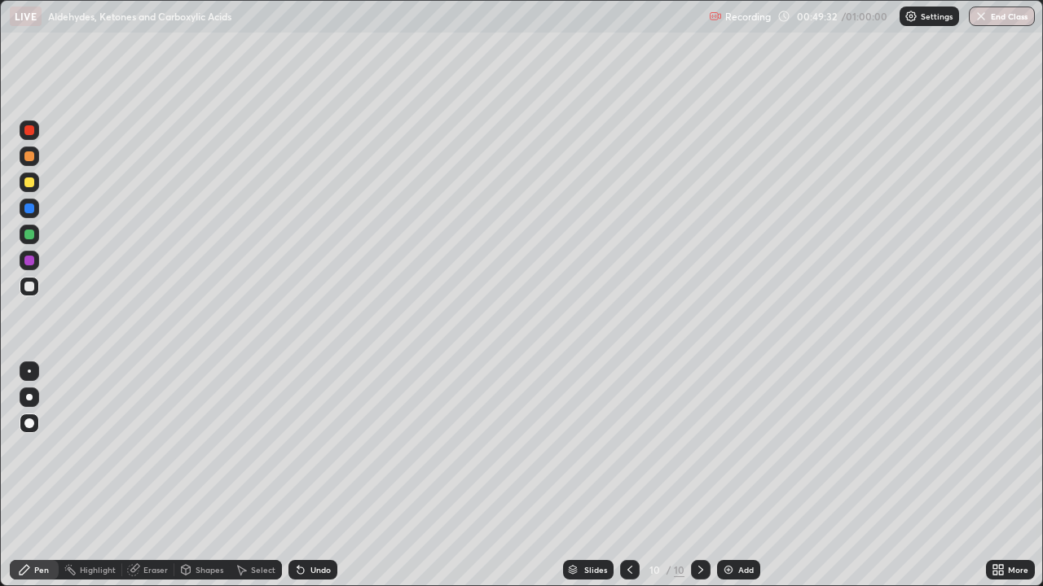
click at [28, 155] on div at bounding box center [29, 157] width 10 height 10
click at [306, 476] on div "Undo" at bounding box center [312, 570] width 49 height 20
click at [308, 476] on div "Undo" at bounding box center [312, 570] width 49 height 20
click at [28, 235] on div at bounding box center [29, 235] width 10 height 10
click at [29, 157] on div at bounding box center [29, 157] width 10 height 10
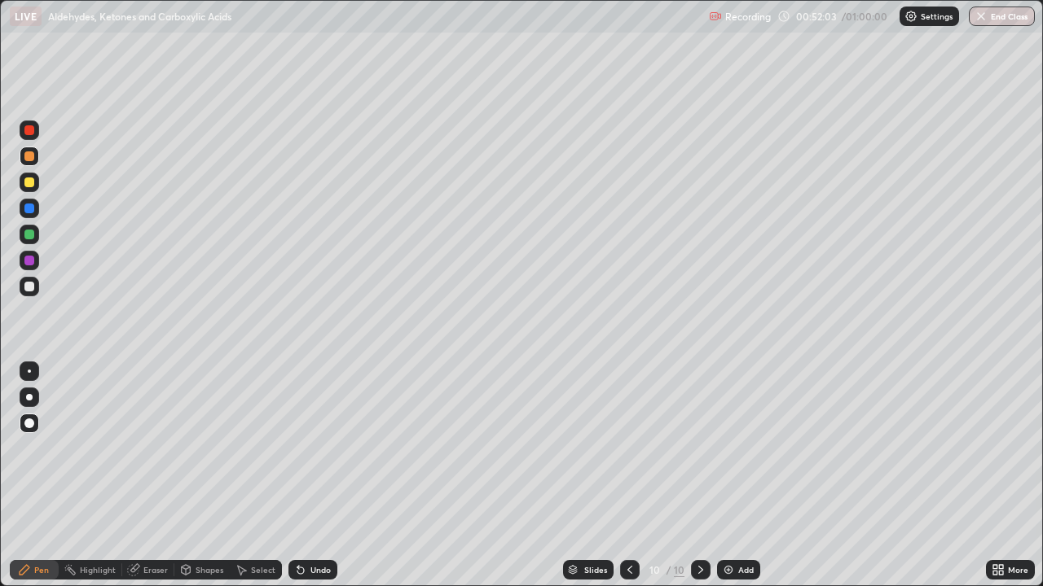
click at [725, 476] on img at bounding box center [728, 570] width 13 height 13
click at [31, 184] on div at bounding box center [29, 183] width 10 height 10
click at [30, 288] on div at bounding box center [29, 287] width 10 height 10
click at [311, 476] on div "Undo" at bounding box center [320, 570] width 20 height 8
click at [314, 476] on div "Undo" at bounding box center [320, 570] width 20 height 8
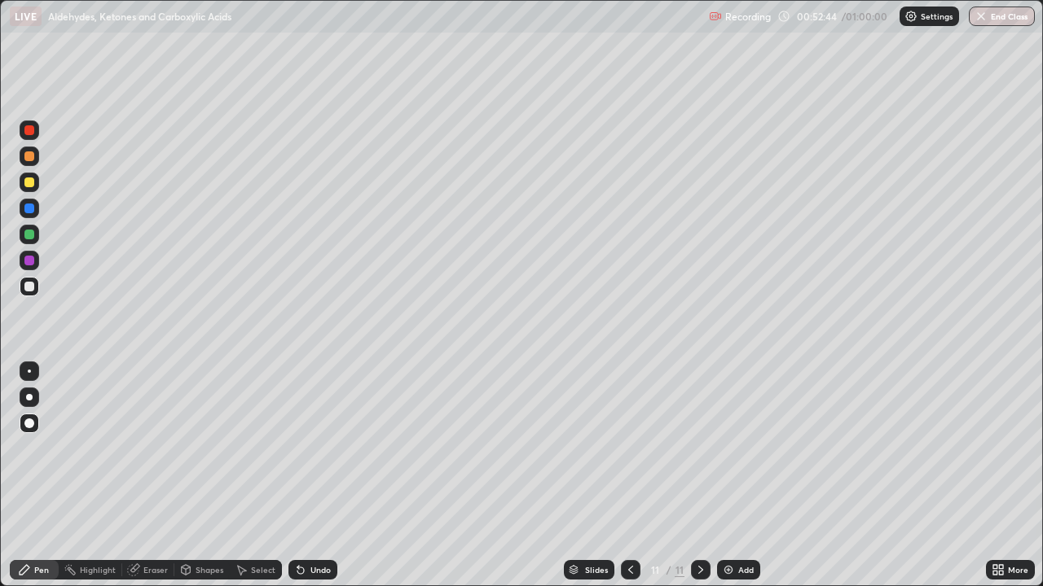
click at [310, 476] on div "Undo" at bounding box center [312, 570] width 49 height 20
click at [191, 476] on icon at bounding box center [185, 570] width 13 height 13
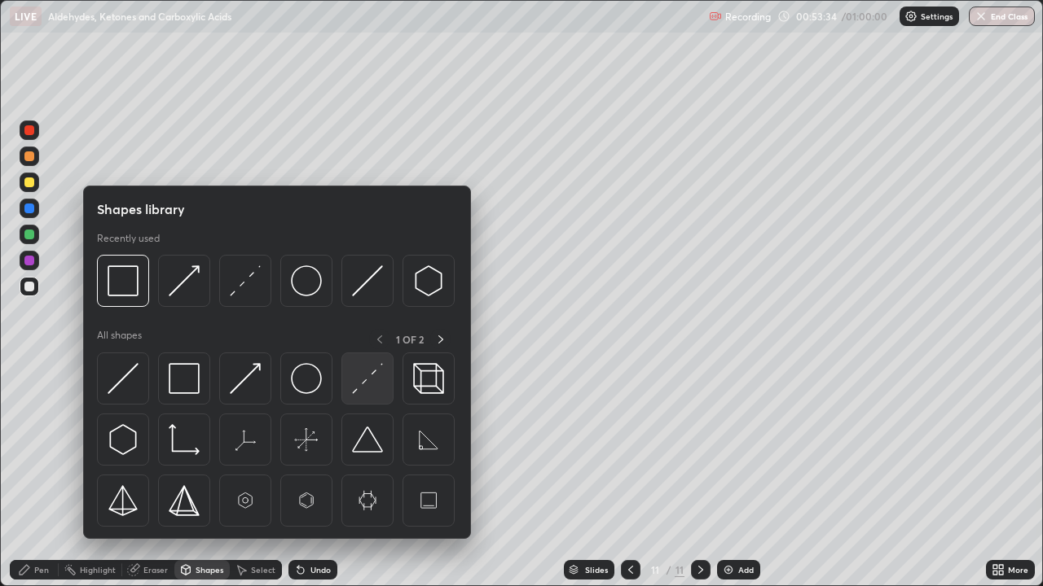
click at [361, 375] on img at bounding box center [367, 378] width 31 height 31
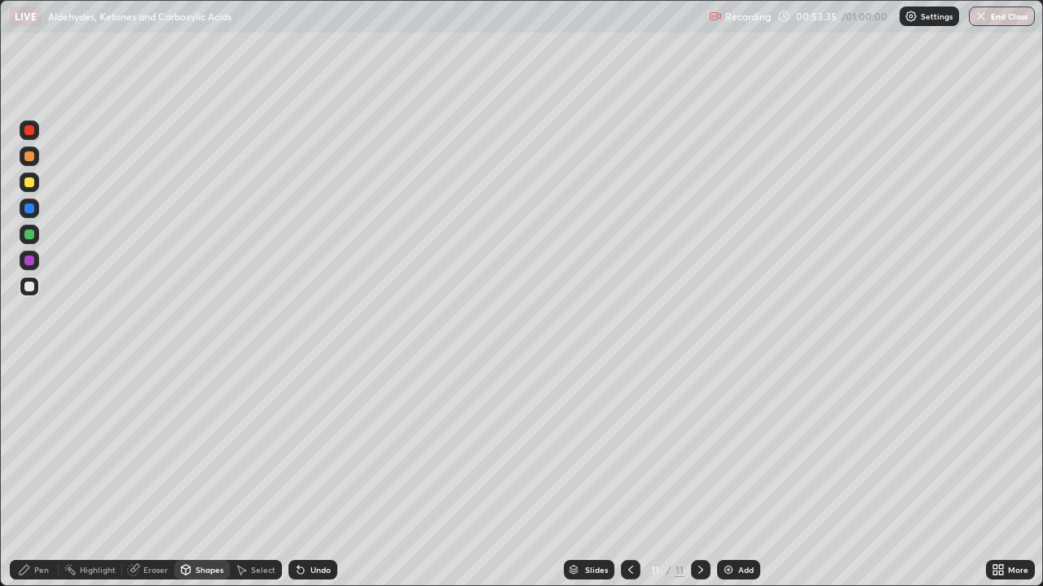
click at [28, 212] on div at bounding box center [29, 209] width 10 height 10
click at [34, 293] on div at bounding box center [30, 287] width 20 height 20
click at [318, 476] on div "Undo" at bounding box center [320, 570] width 20 height 8
click at [314, 476] on div "Undo" at bounding box center [320, 570] width 20 height 8
click at [47, 476] on div "Pen" at bounding box center [41, 570] width 15 height 8
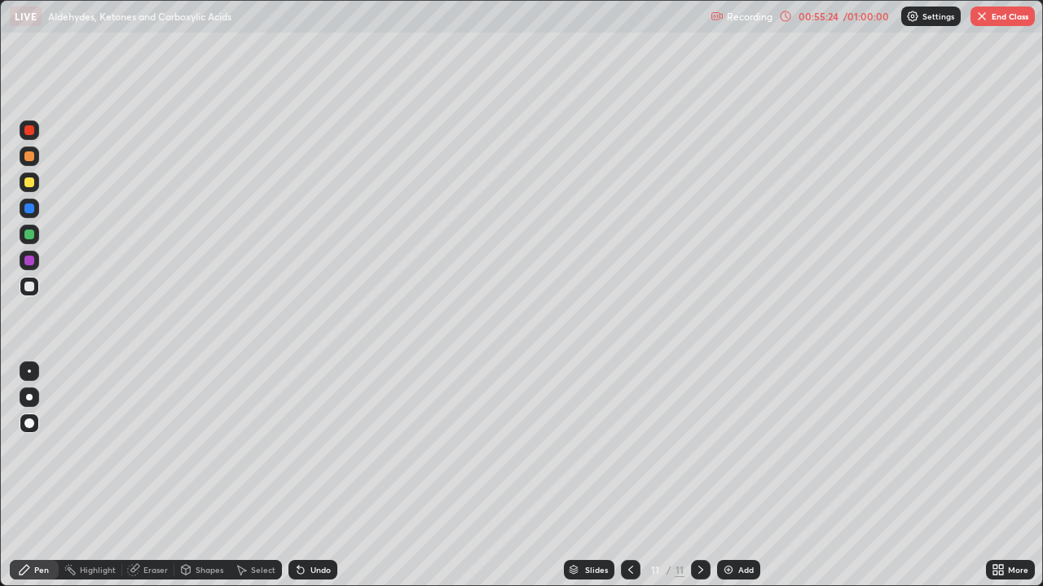
click at [1011, 17] on button "End Class" at bounding box center [1002, 17] width 64 height 20
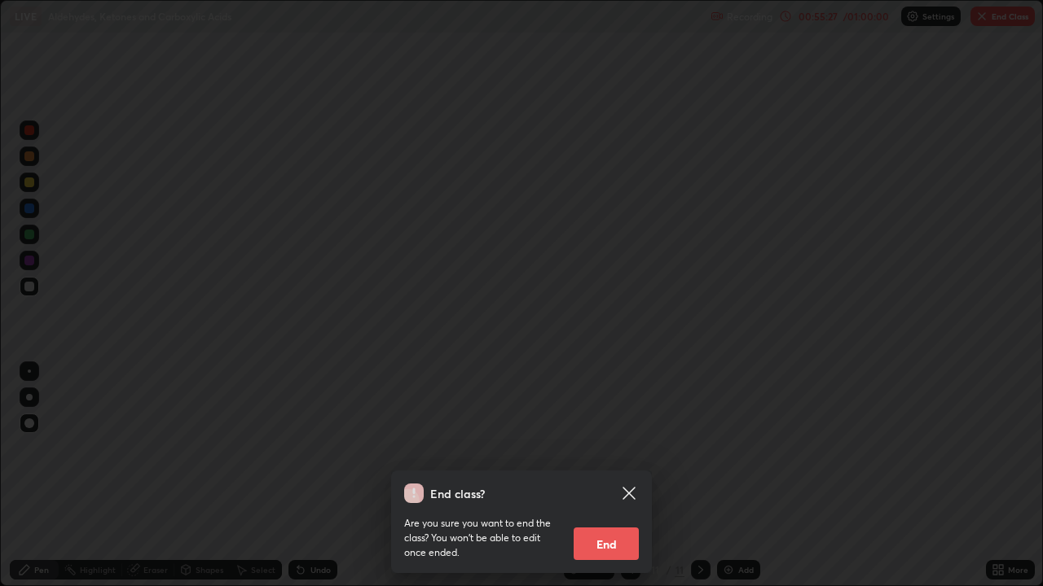
click at [604, 476] on button "End" at bounding box center [605, 544] width 65 height 33
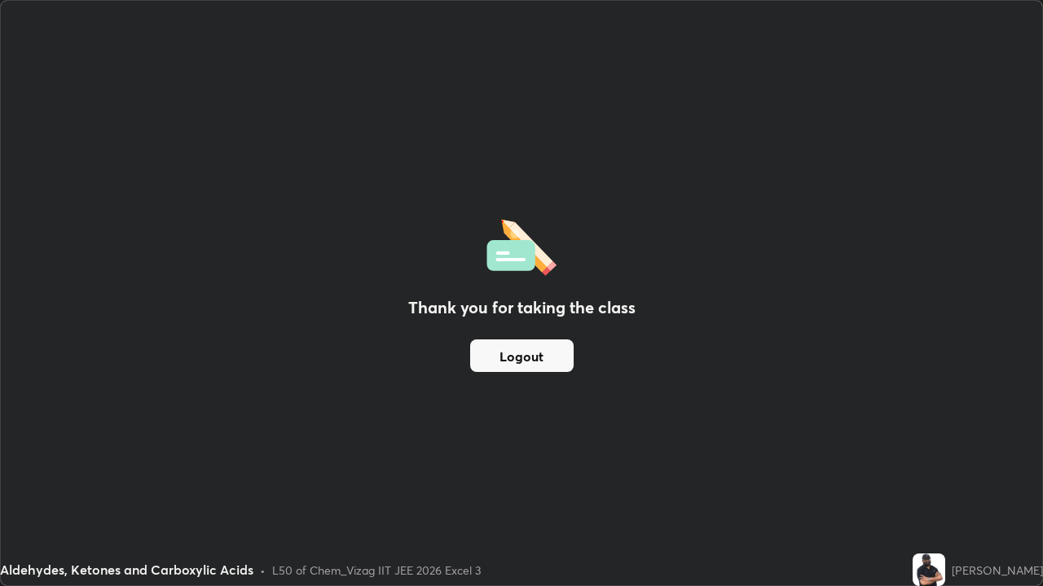
click at [532, 354] on button "Logout" at bounding box center [521, 356] width 103 height 33
